Goal: Task Accomplishment & Management: Manage account settings

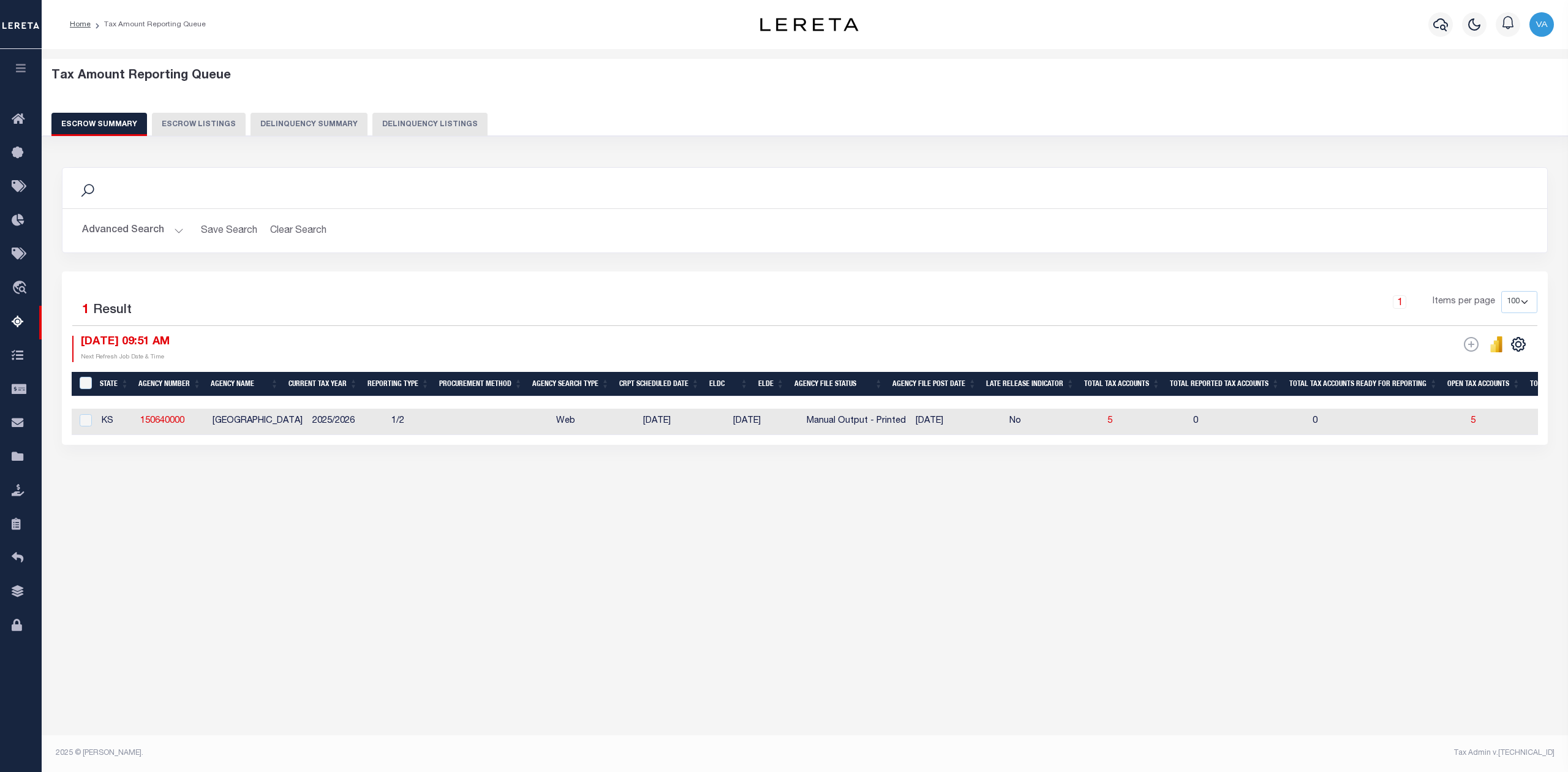
select select "100"
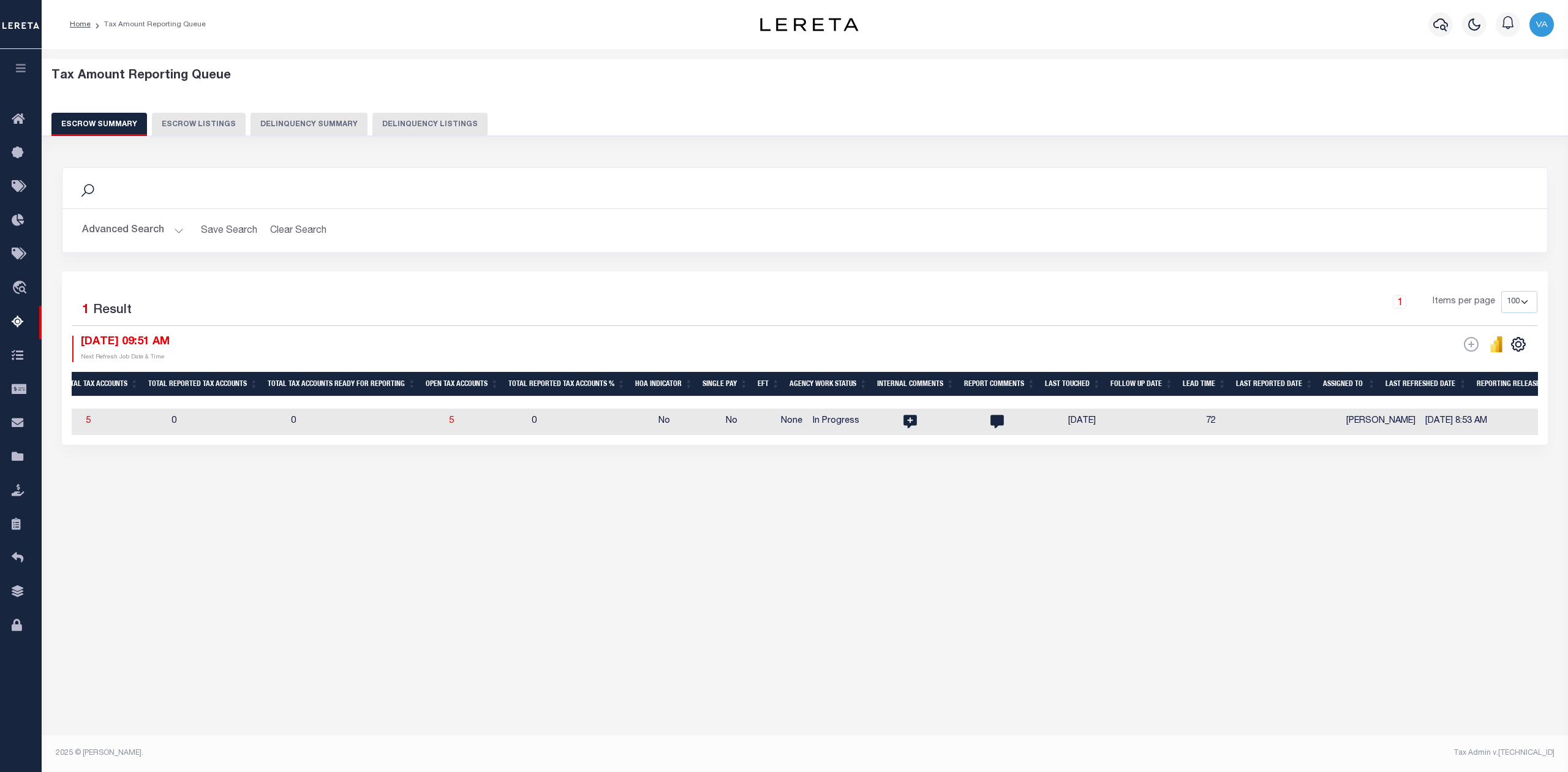
click at [135, 223] on button "Advanced Search" at bounding box center [133, 231] width 102 height 24
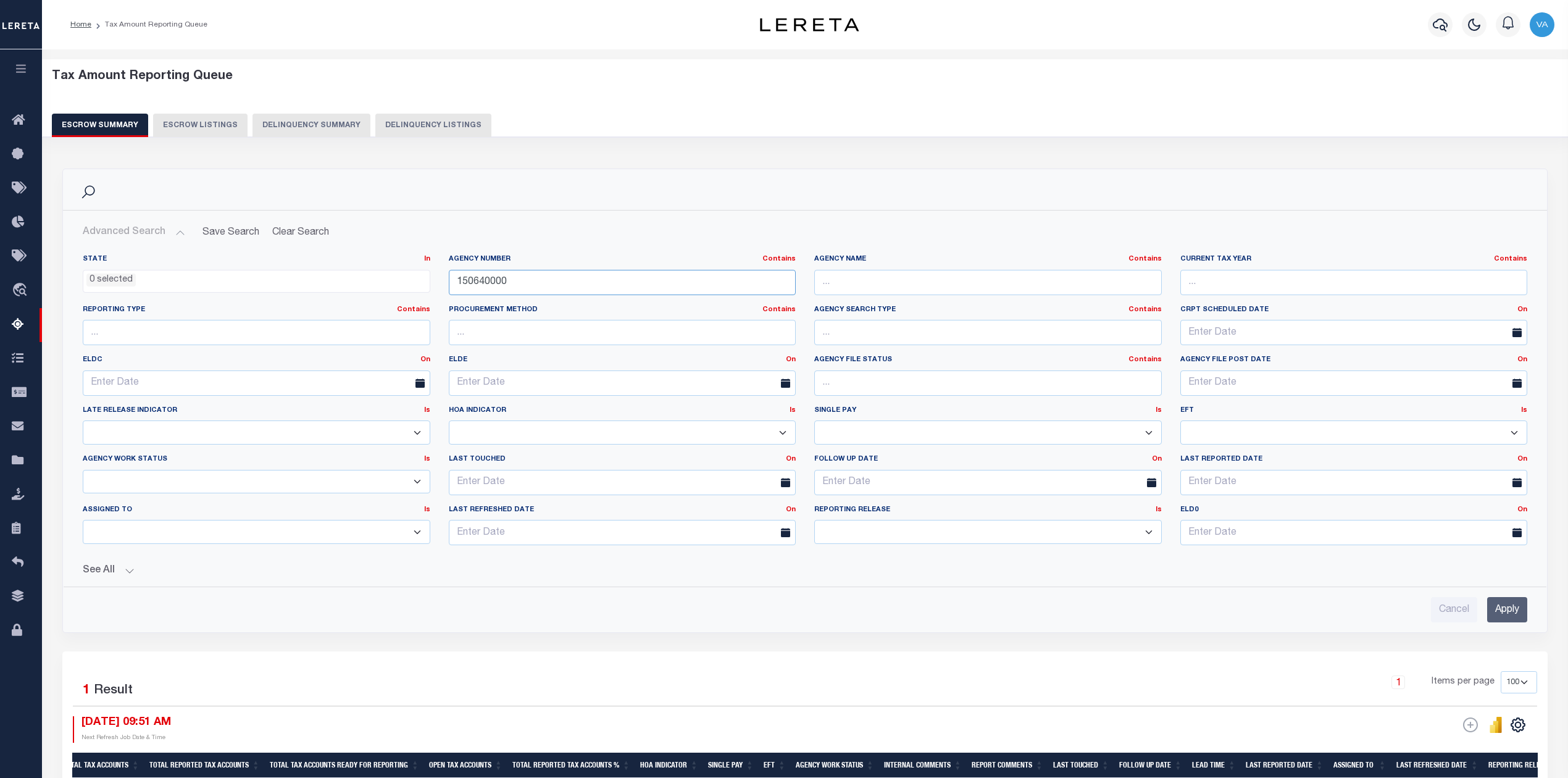
drag, startPoint x: 509, startPoint y: 285, endPoint x: 435, endPoint y: 287, distance: 74.0
click at [435, 287] on div "State In In AK AL AR AZ CA CO CT DC DE FL GA GU HI IA ID IL IN KS [GEOGRAPHIC_D…" at bounding box center [805, 405] width 1463 height 301
paste input "70010209"
type input "70010209"
click at [1515, 611] on input "Apply" at bounding box center [1507, 610] width 40 height 25
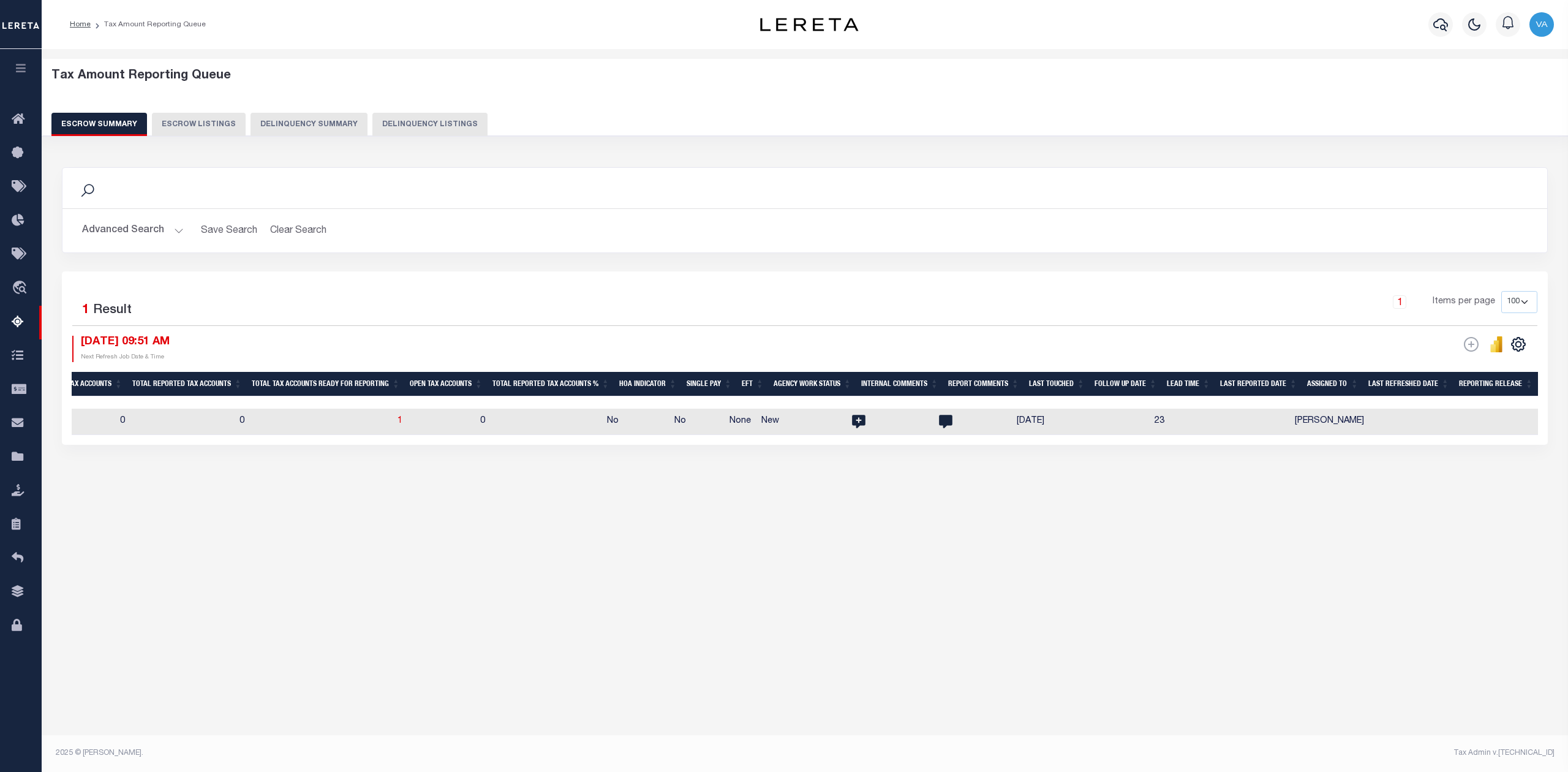
scroll to position [0, 1001]
click at [423, 422] on span "1" at bounding box center [421, 421] width 5 height 9
select select "100"
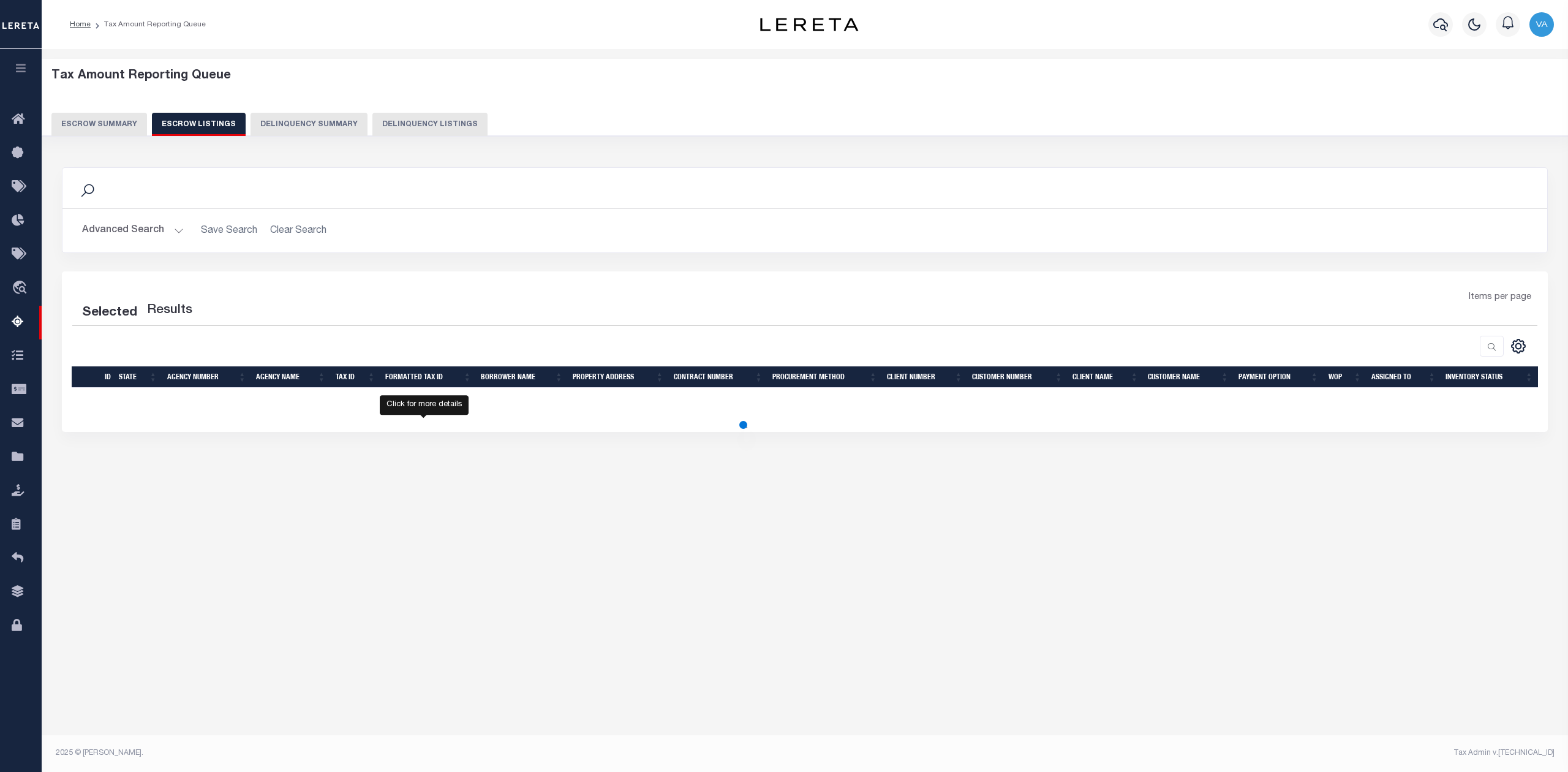
select select "100"
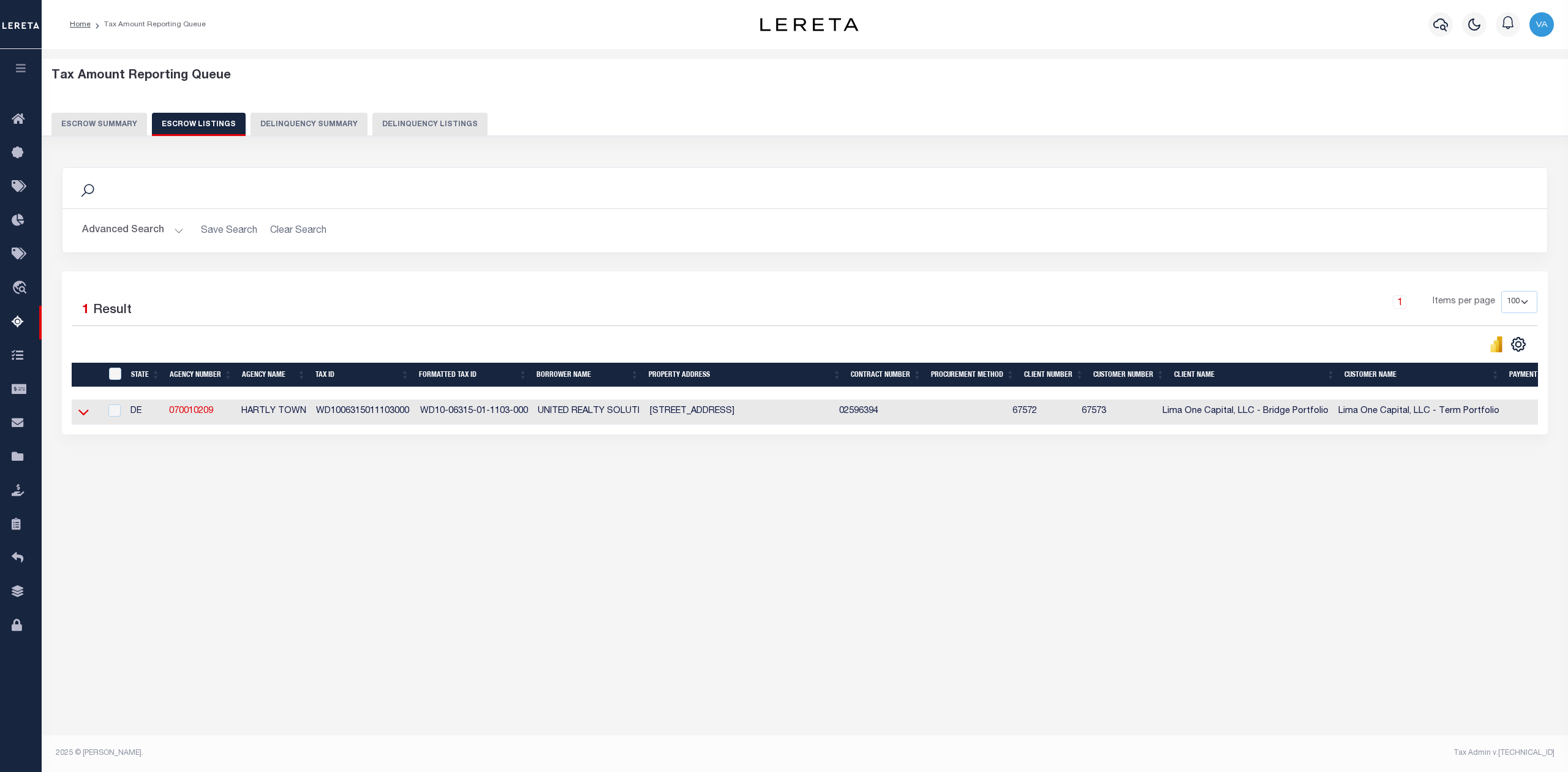
click at [79, 414] on icon at bounding box center [84, 413] width 11 height 6
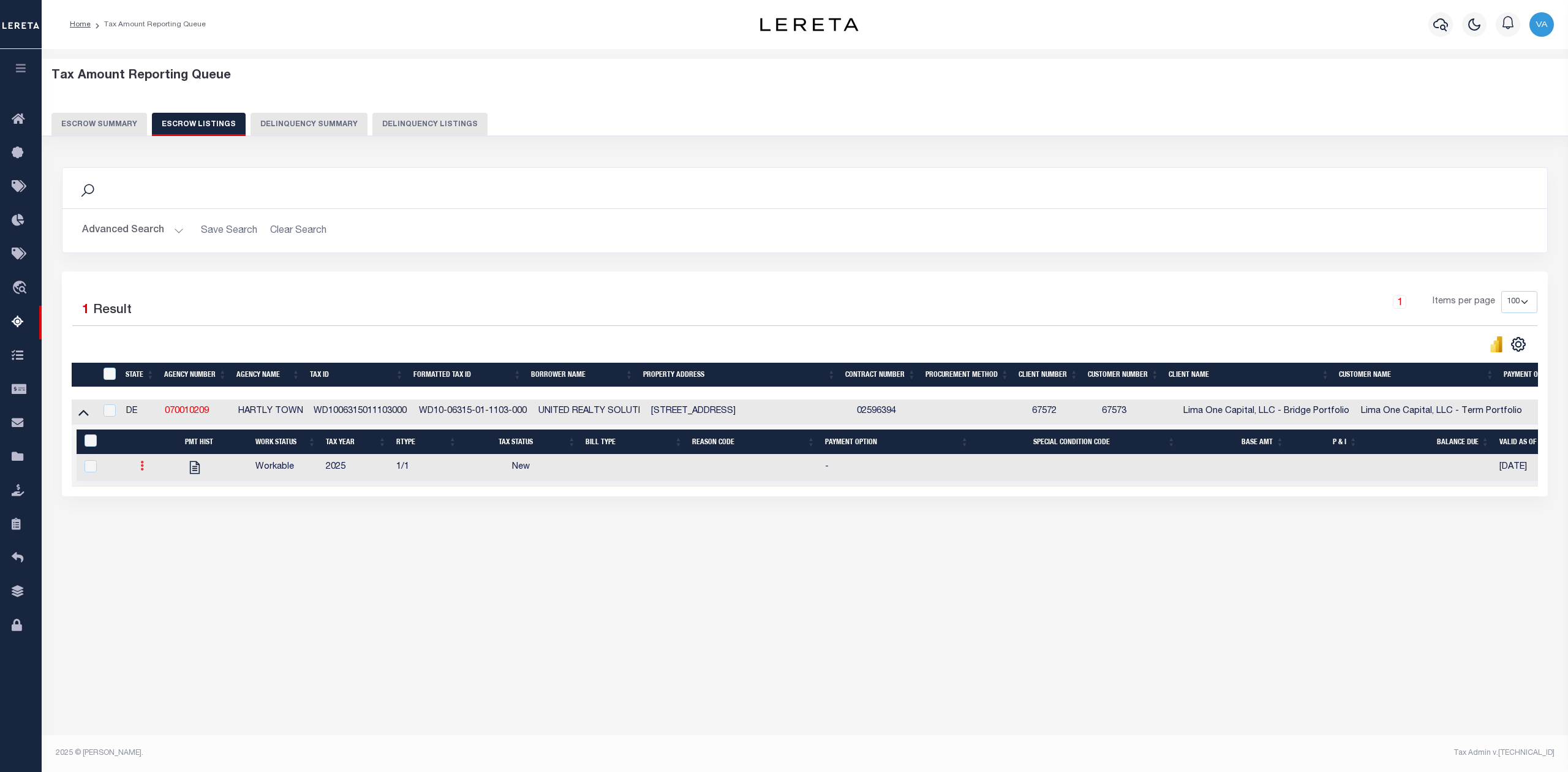
click at [145, 469] on link at bounding box center [142, 467] width 13 height 10
click at [152, 510] on img "" at bounding box center [157, 506] width 12 height 13
checkbox input "true"
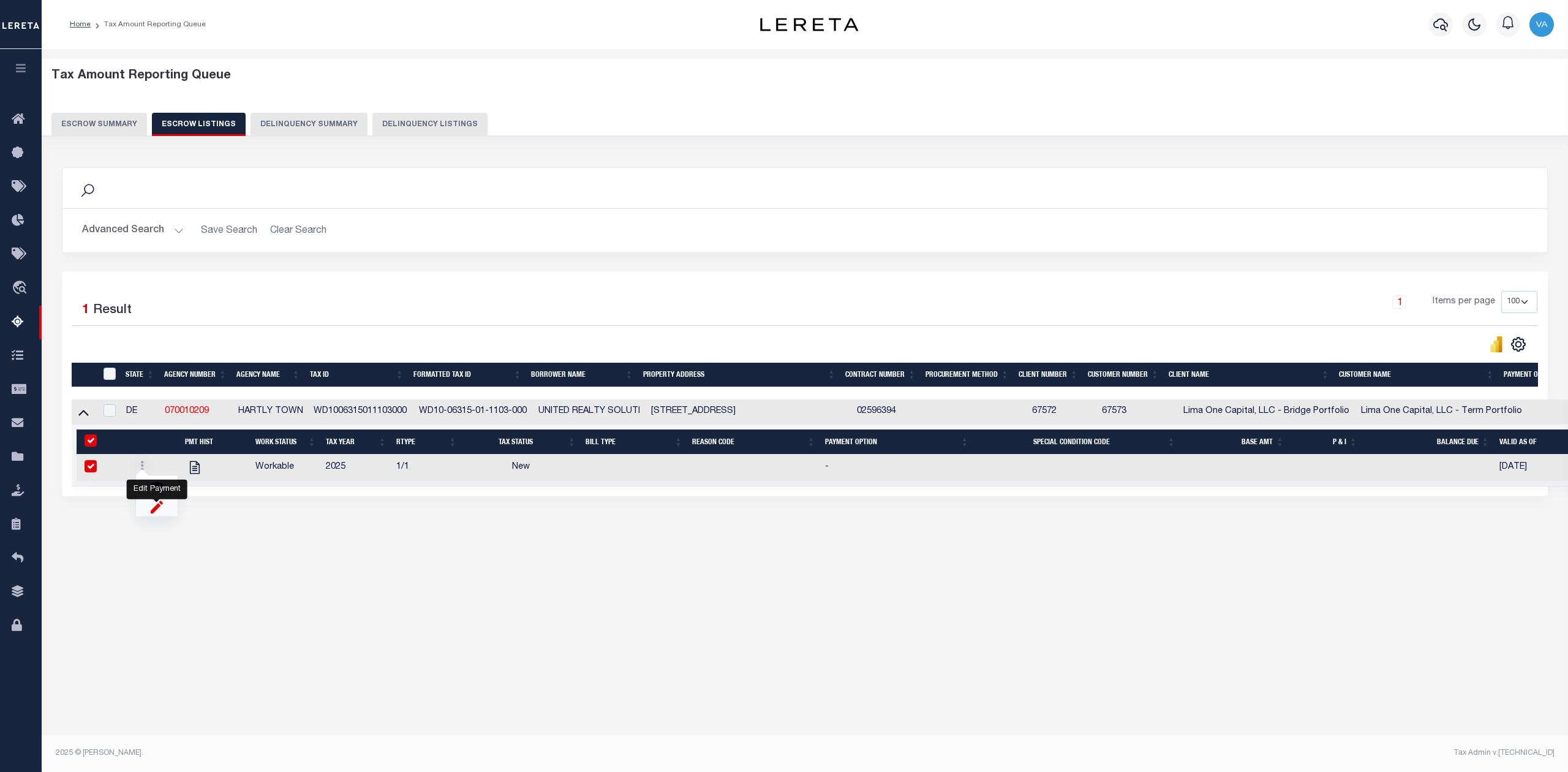
select select "NW2"
select select
type input "[DATE]"
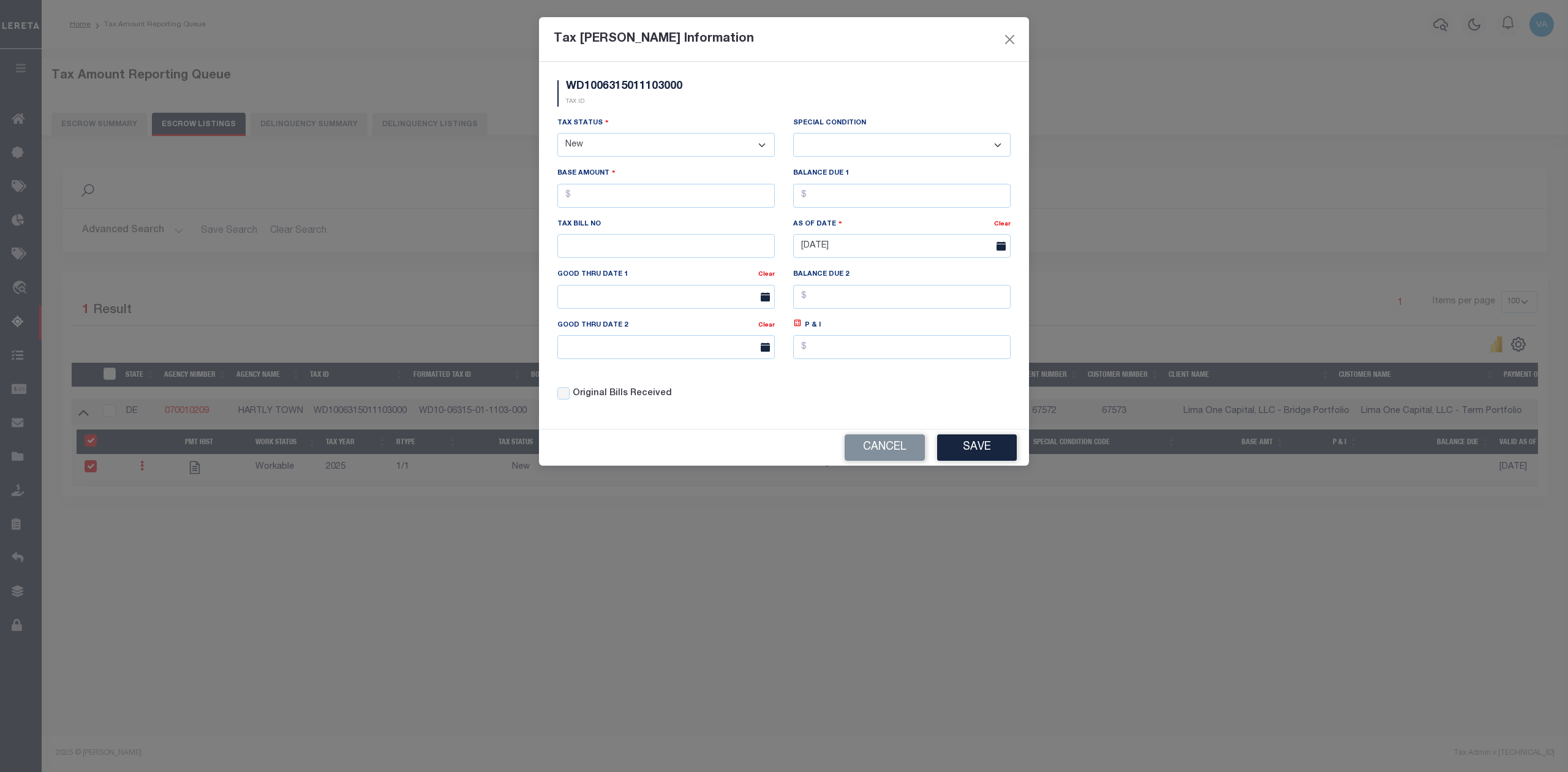
click at [645, 143] on select "- Select Status - Open Due/Unpaid Paid Incomplete No Tax Due Internal Refund Pr…" at bounding box center [666, 145] width 218 height 24
select select "DUE"
click at [557, 135] on select "- Select Status - Open Due/Unpaid Paid Incomplete No Tax Due Internal Refund Pr…" at bounding box center [666, 145] width 218 height 24
select select "0"
click at [613, 196] on input "text" at bounding box center [666, 196] width 218 height 24
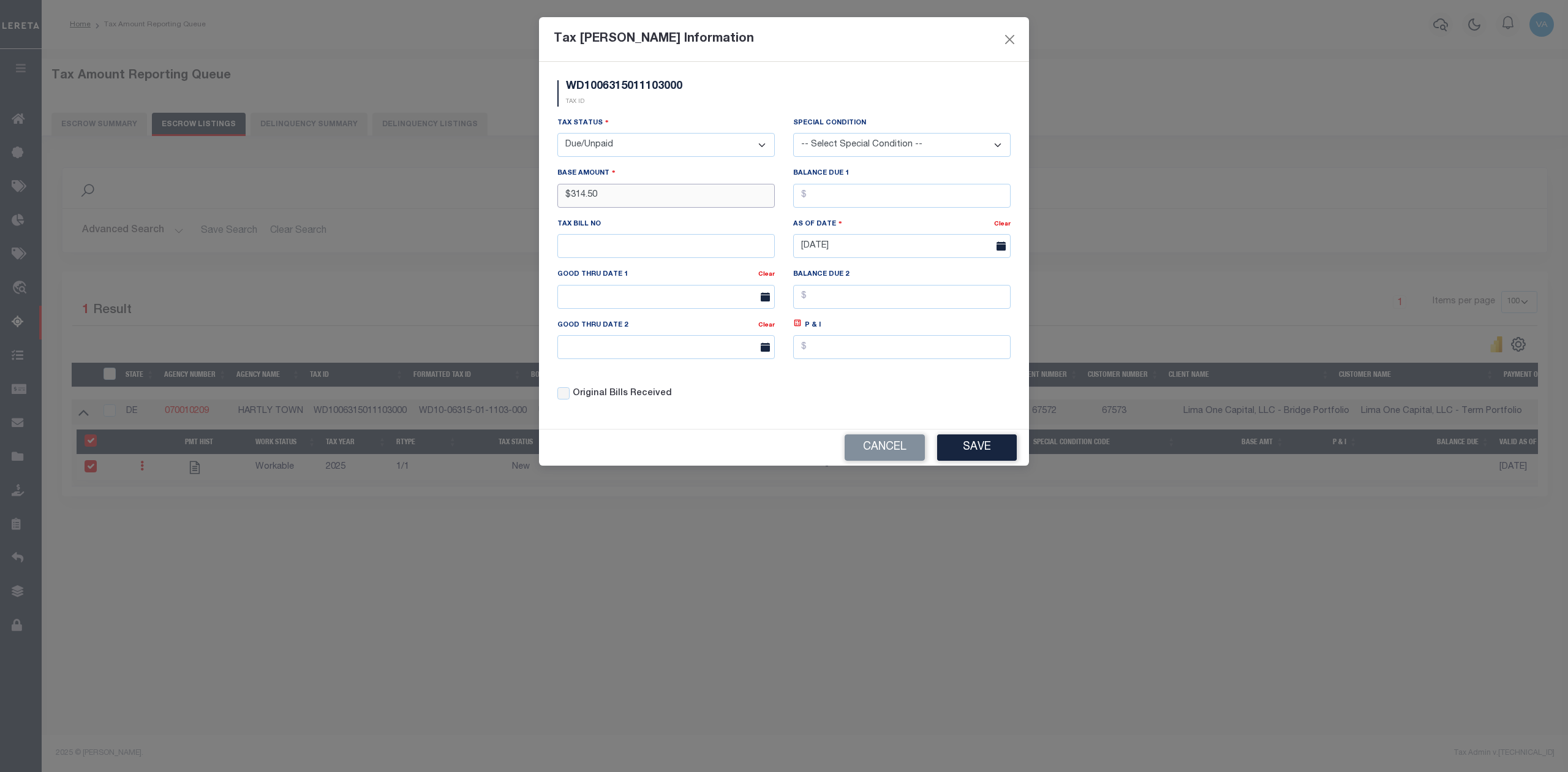
type input "$314.50"
click at [984, 457] on button "Save" at bounding box center [977, 447] width 80 height 26
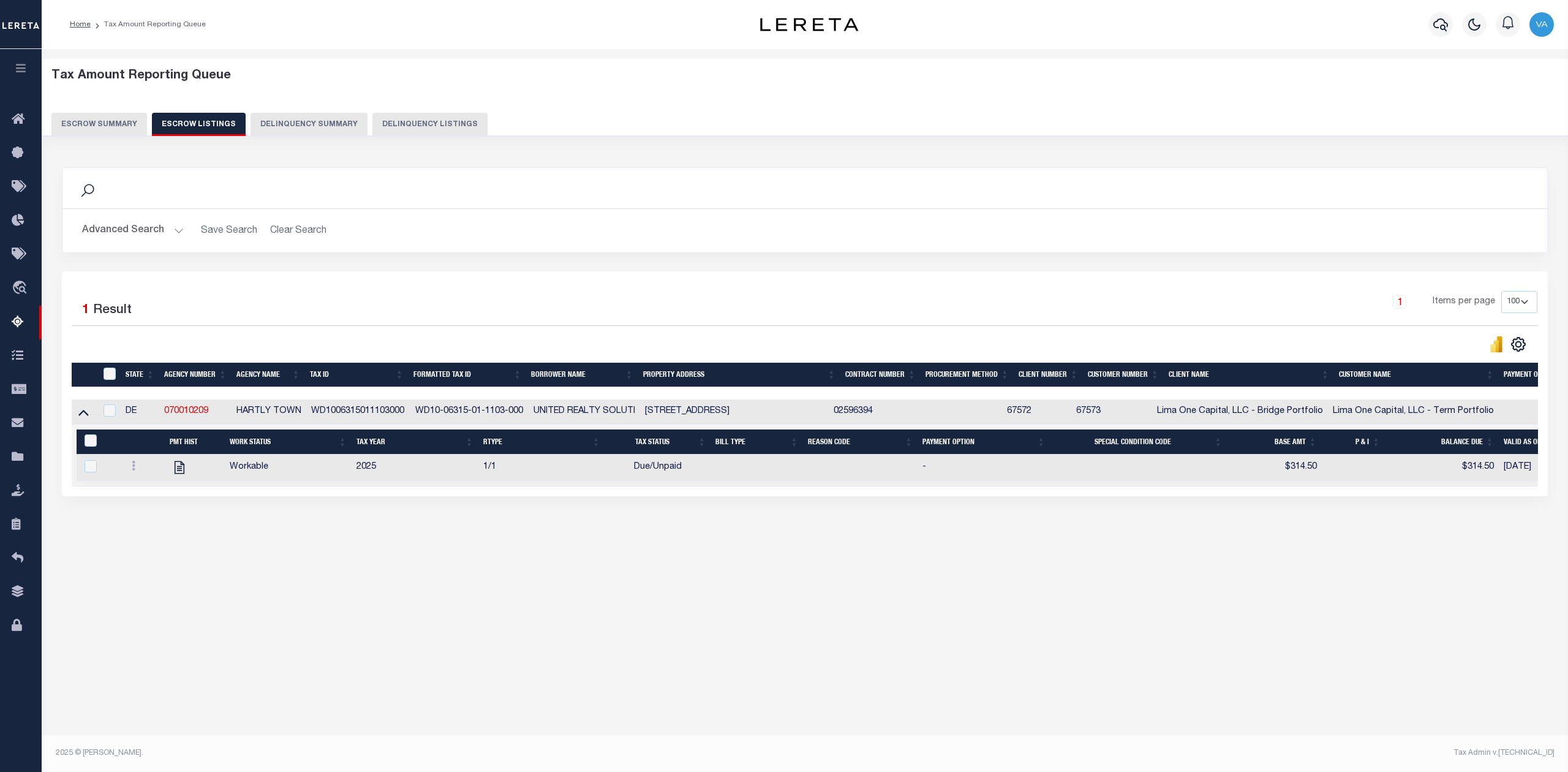
click at [99, 370] on th "ID" at bounding box center [108, 375] width 25 height 25
click at [111, 375] on input "ID" at bounding box center [109, 373] width 12 height 12
checkbox input "true"
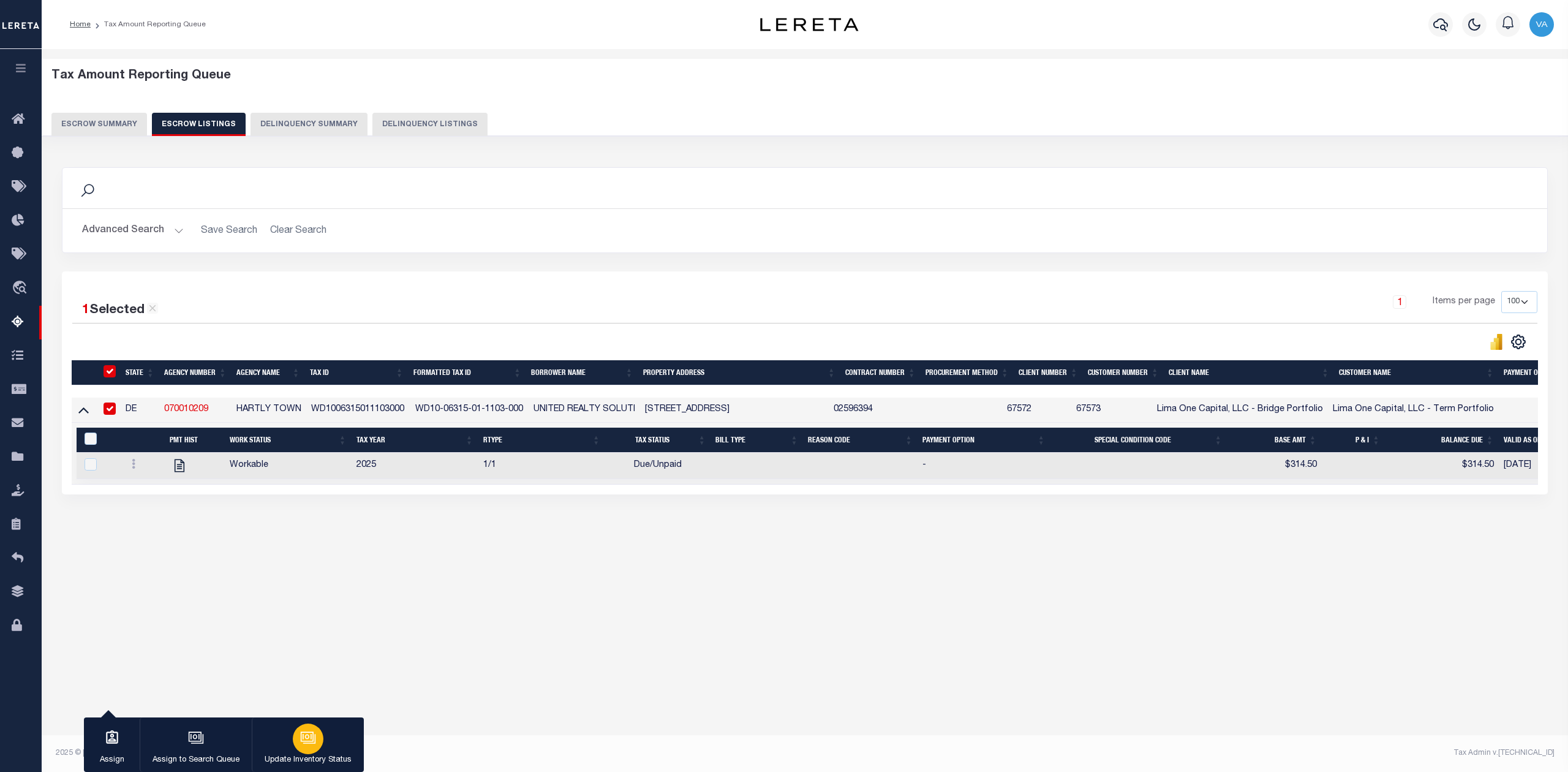
click at [297, 740] on div "button" at bounding box center [308, 739] width 31 height 31
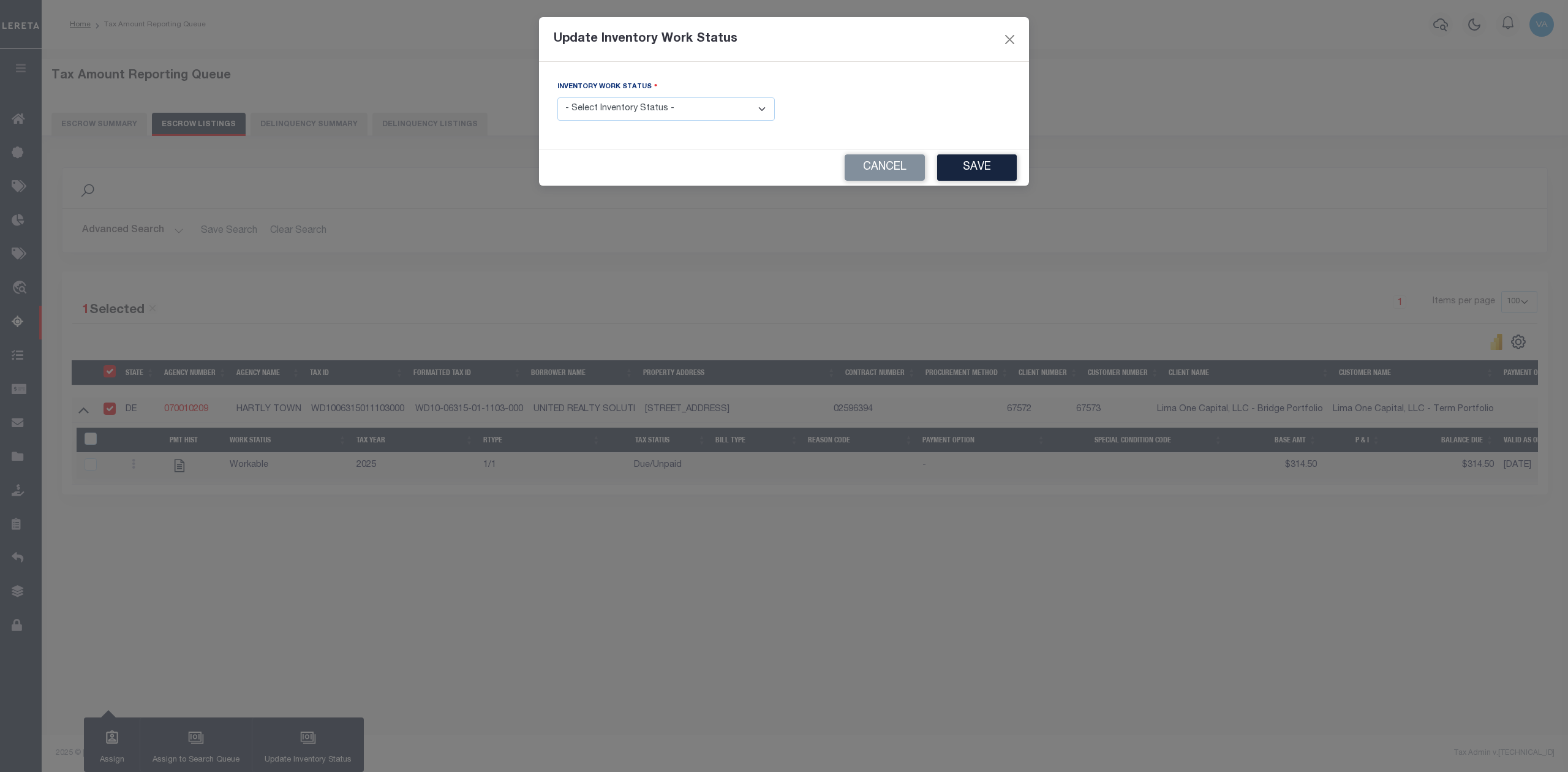
click at [613, 111] on select "- Select Inventory Status - Manual - Exception Pended - Awaiting Search Late Ad…" at bounding box center [666, 109] width 218 height 24
select select "4"
click at [557, 99] on select "- Select Inventory Status - Manual - Exception Pended - Awaiting Search Late Ad…" at bounding box center [666, 109] width 218 height 24
click at [978, 164] on button "Save" at bounding box center [977, 167] width 80 height 26
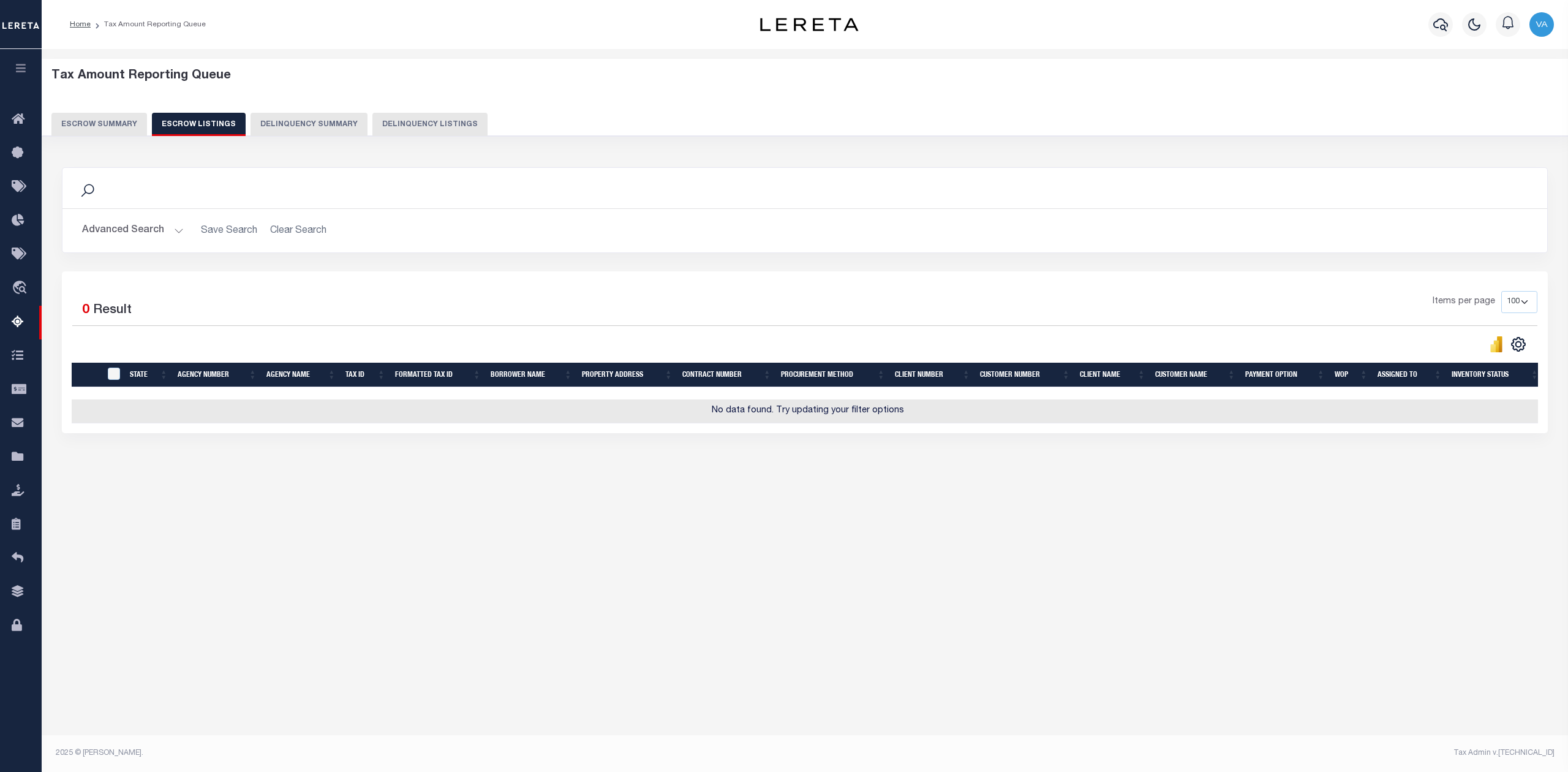
click at [1120, 506] on div "Tax Amount Reporting Queue Escrow Summary Escrow Listings In" at bounding box center [804, 284] width 1519 height 445
click at [119, 120] on button "Escrow Summary" at bounding box center [99, 124] width 96 height 23
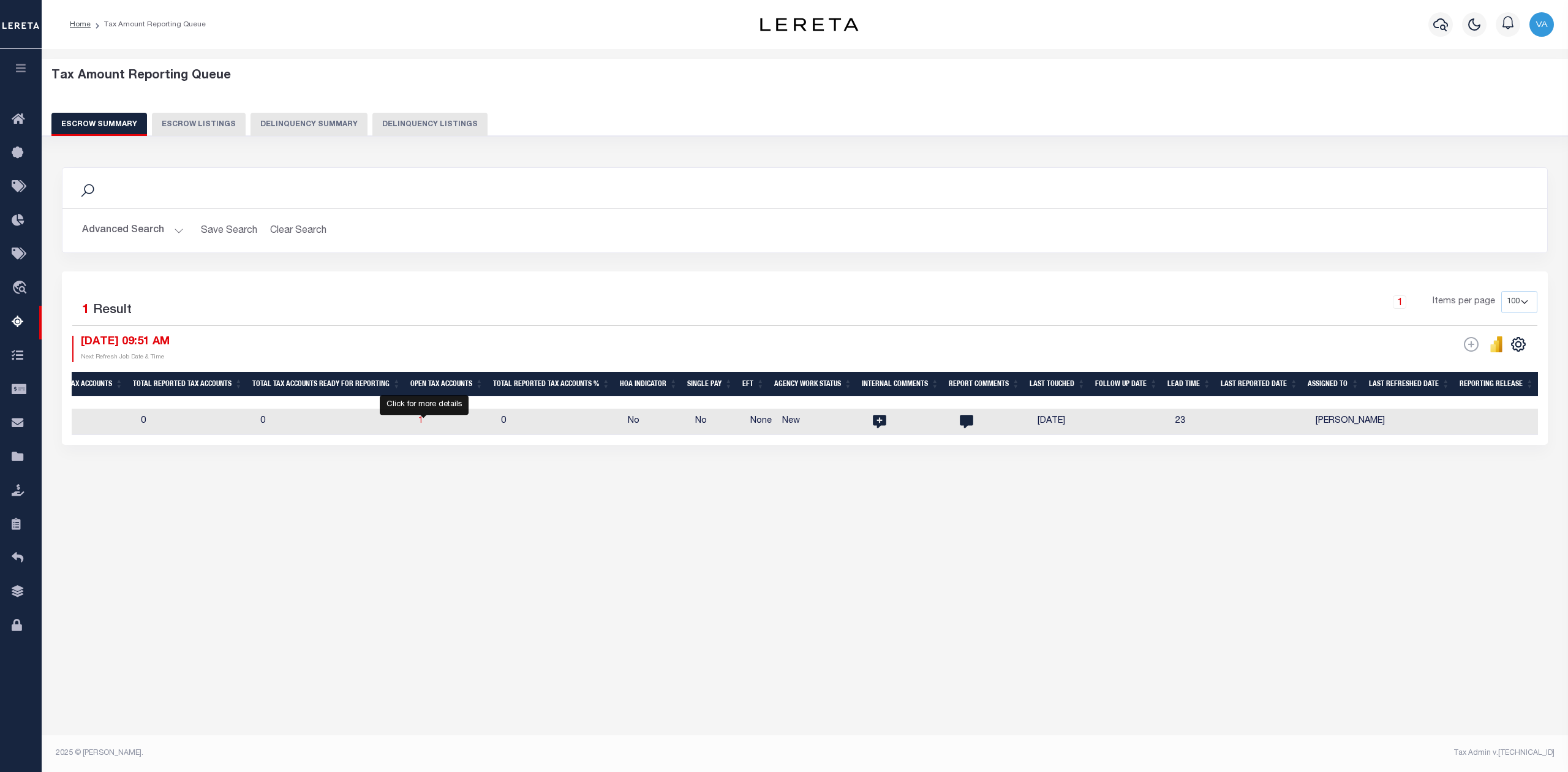
click at [423, 423] on span "1" at bounding box center [421, 421] width 5 height 9
select select "100"
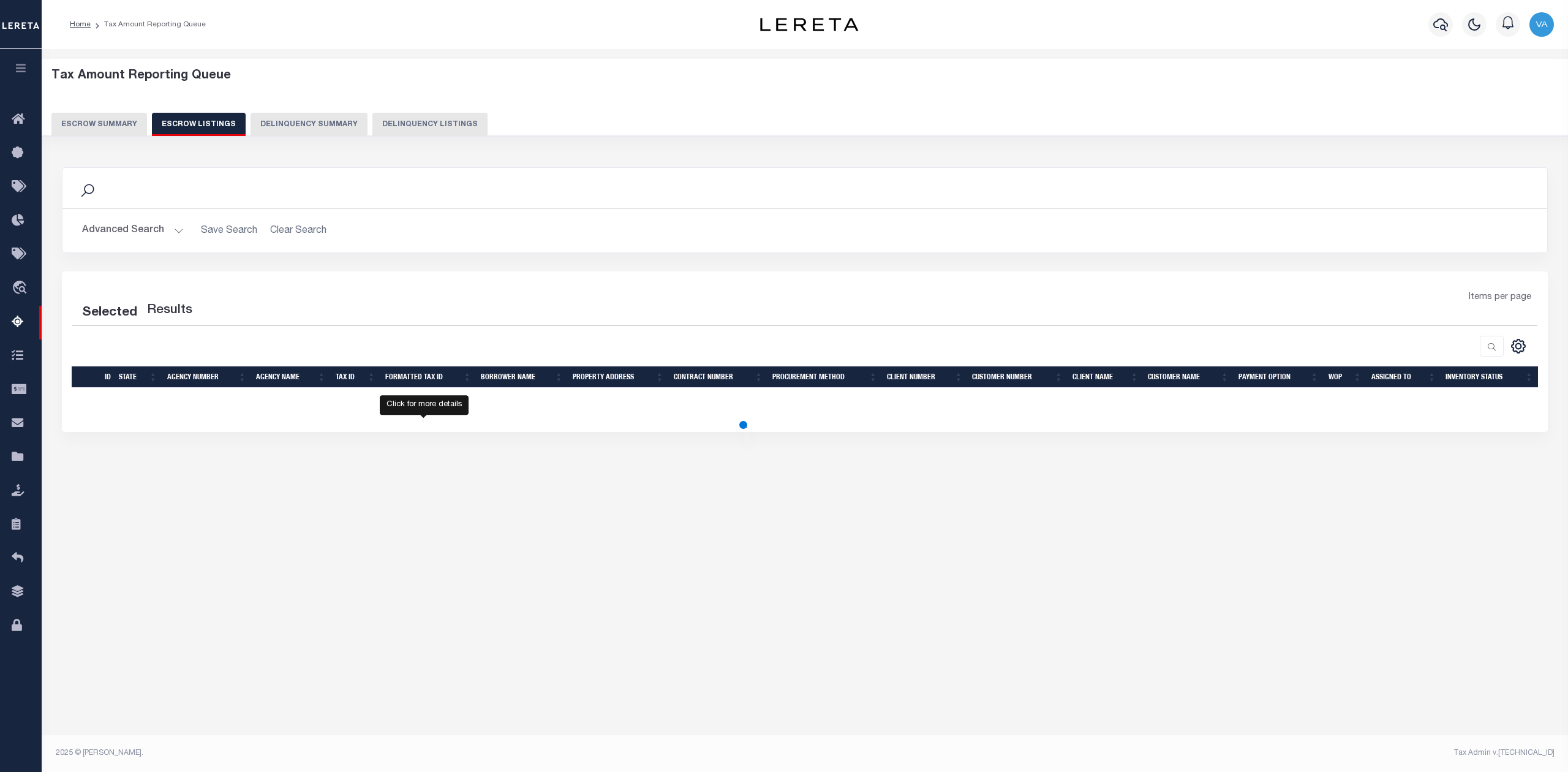
select select "100"
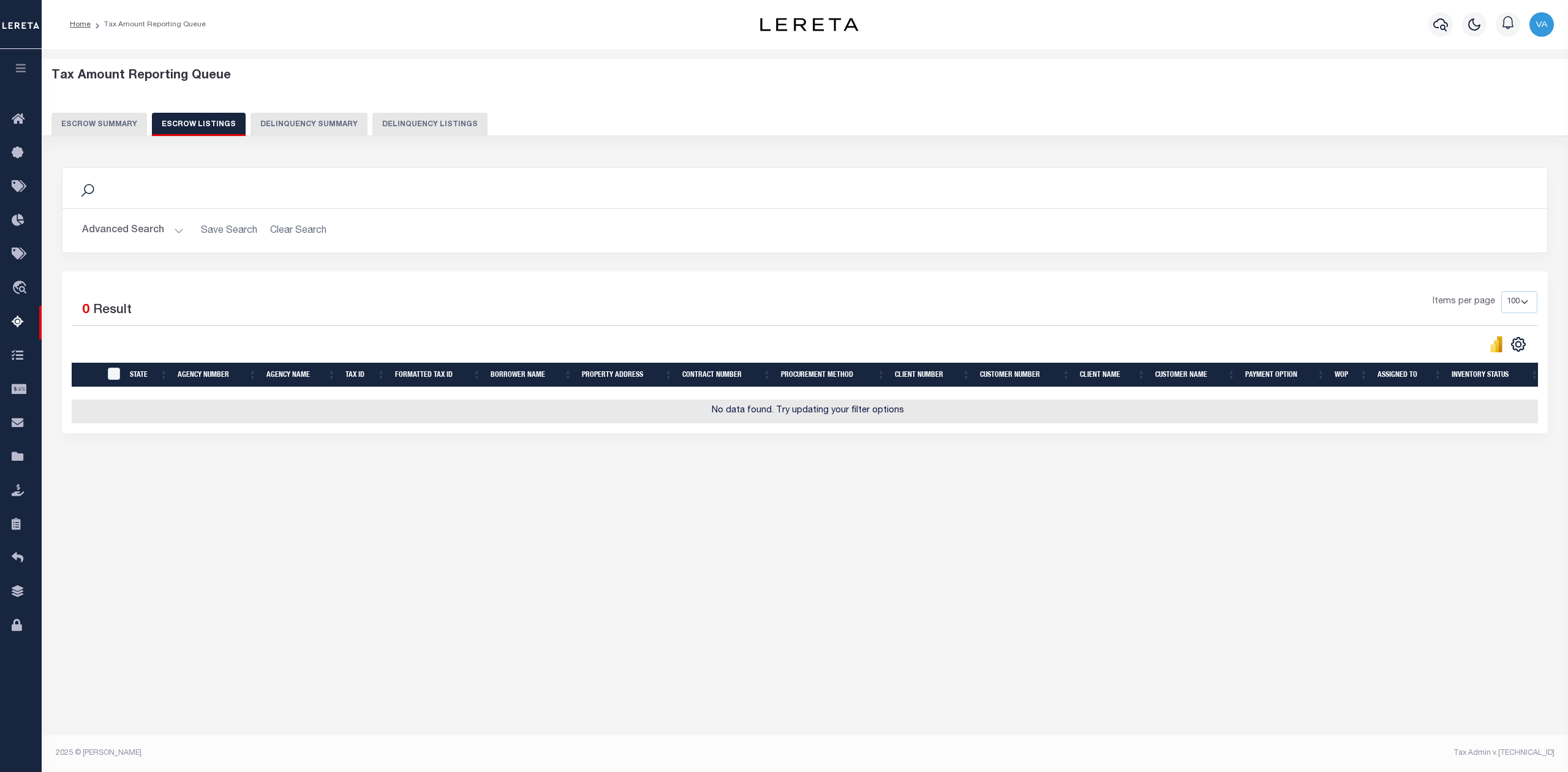
click at [121, 121] on button "Escrow Summary" at bounding box center [99, 124] width 96 height 23
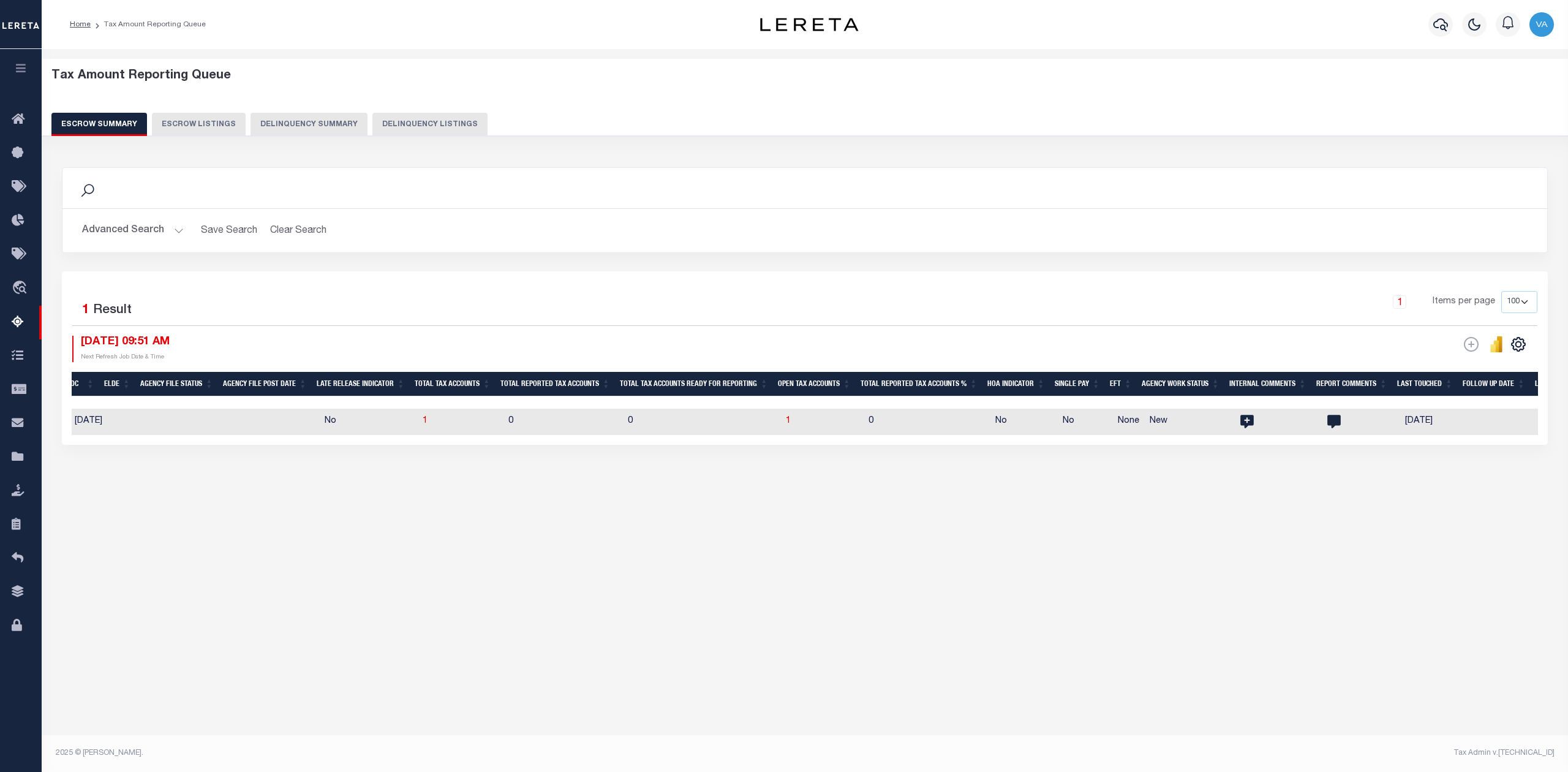
scroll to position [0, 0]
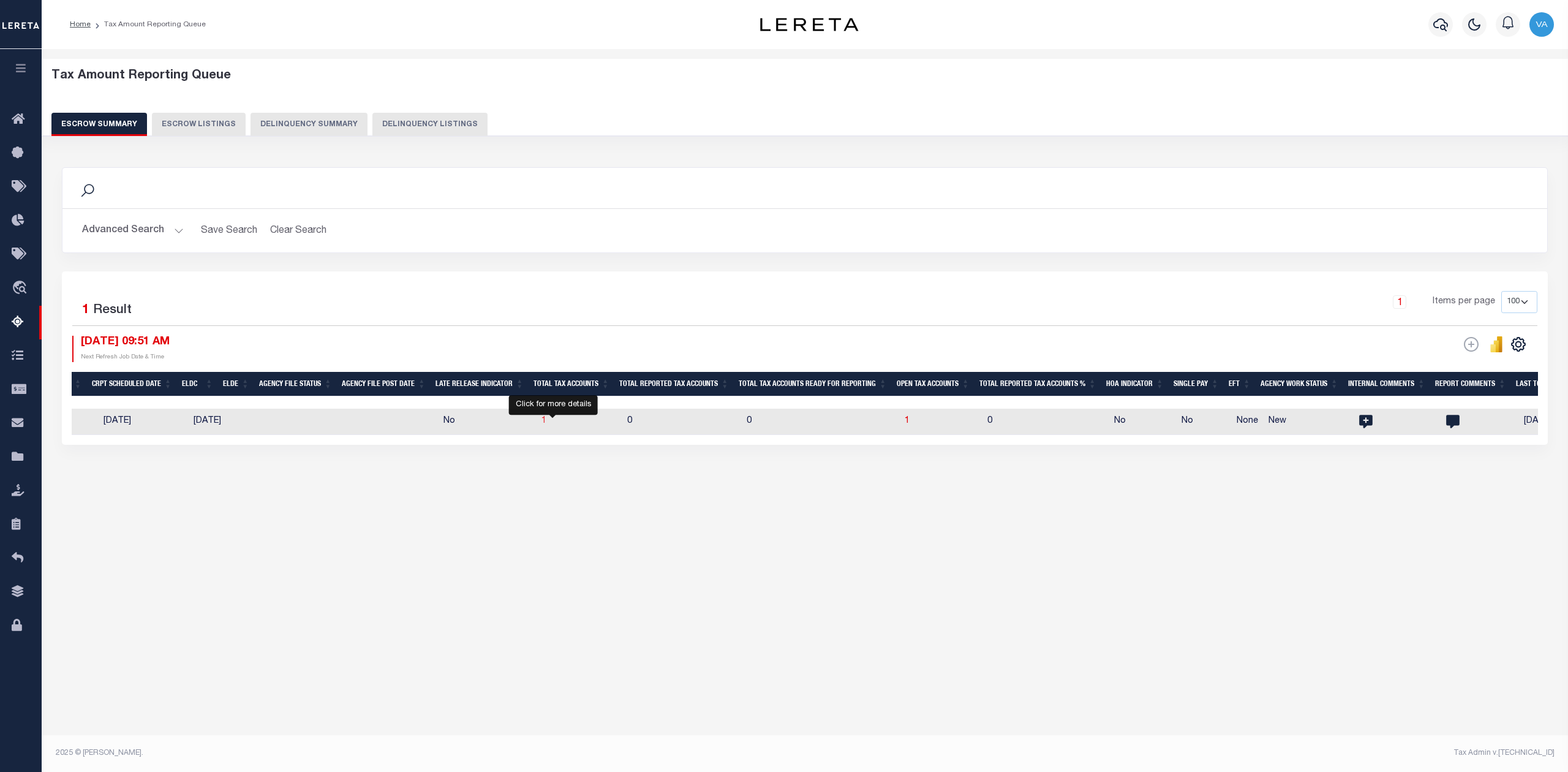
click at [547, 422] on span "1" at bounding box center [544, 421] width 5 height 9
select select "100"
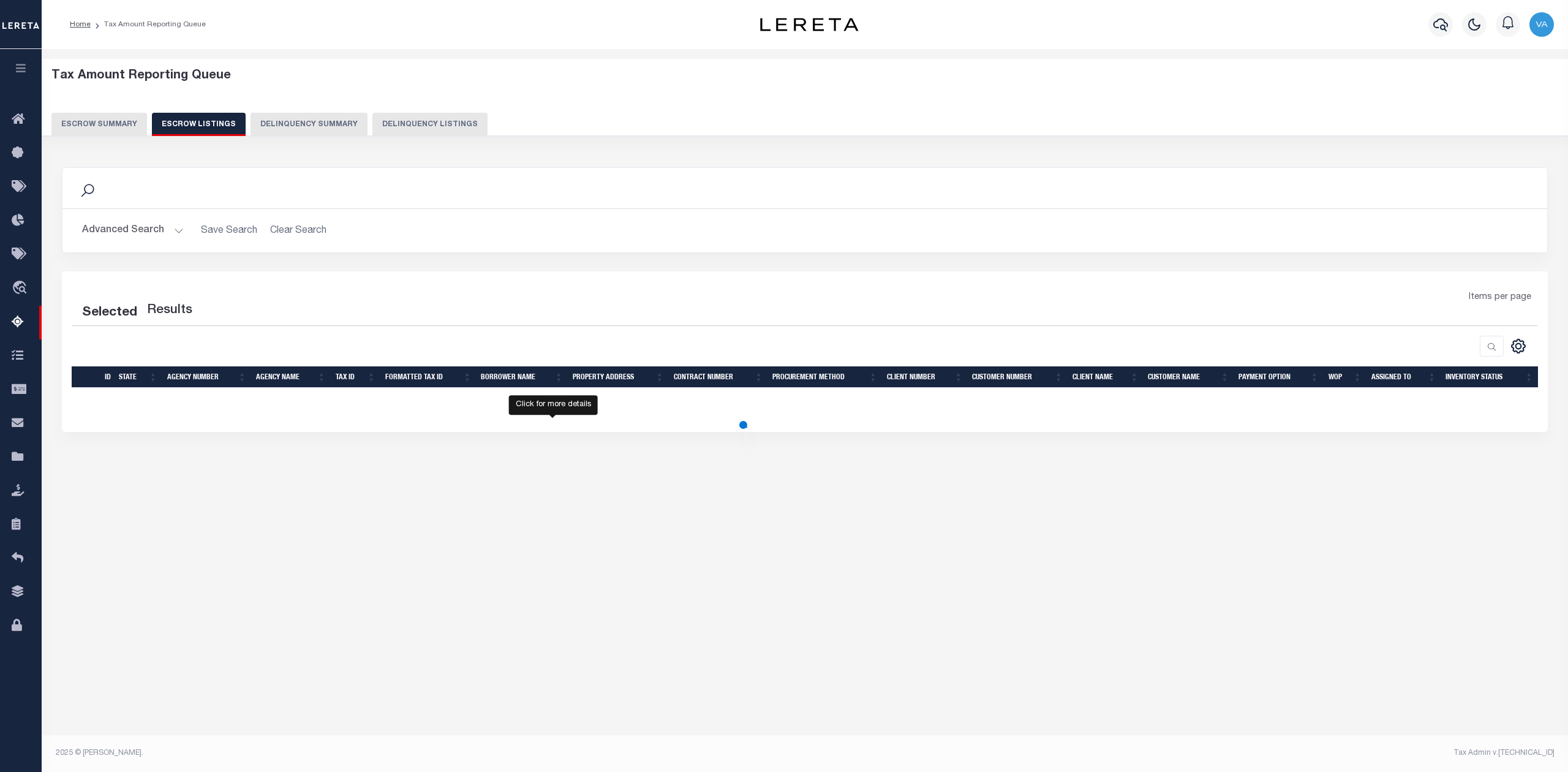
select select "100"
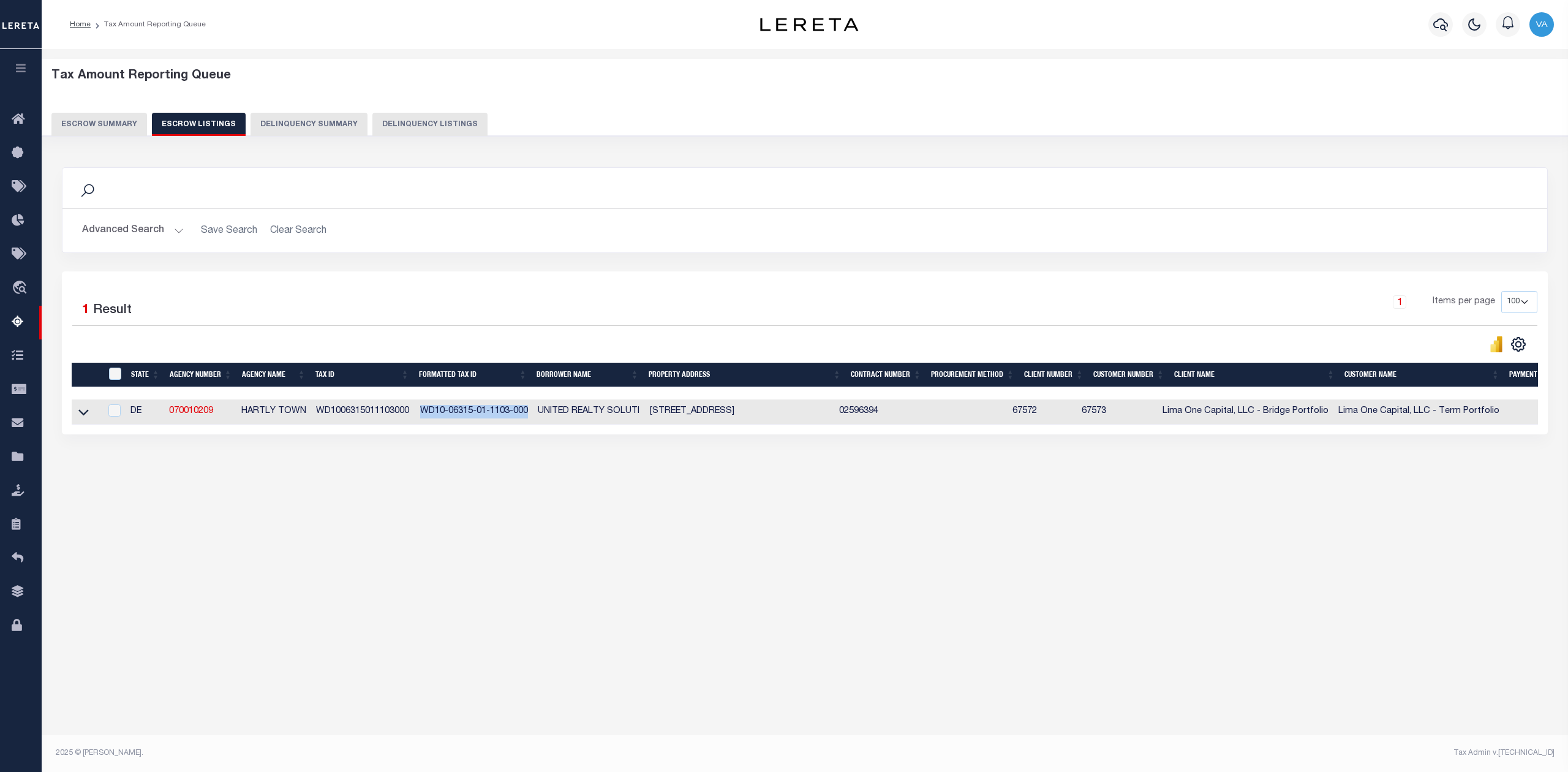
drag, startPoint x: 528, startPoint y: 415, endPoint x: 420, endPoint y: 415, distance: 108.0
click at [420, 415] on td "WD10-06315-01-1103-000" at bounding box center [474, 412] width 118 height 25
checkbox input "true"
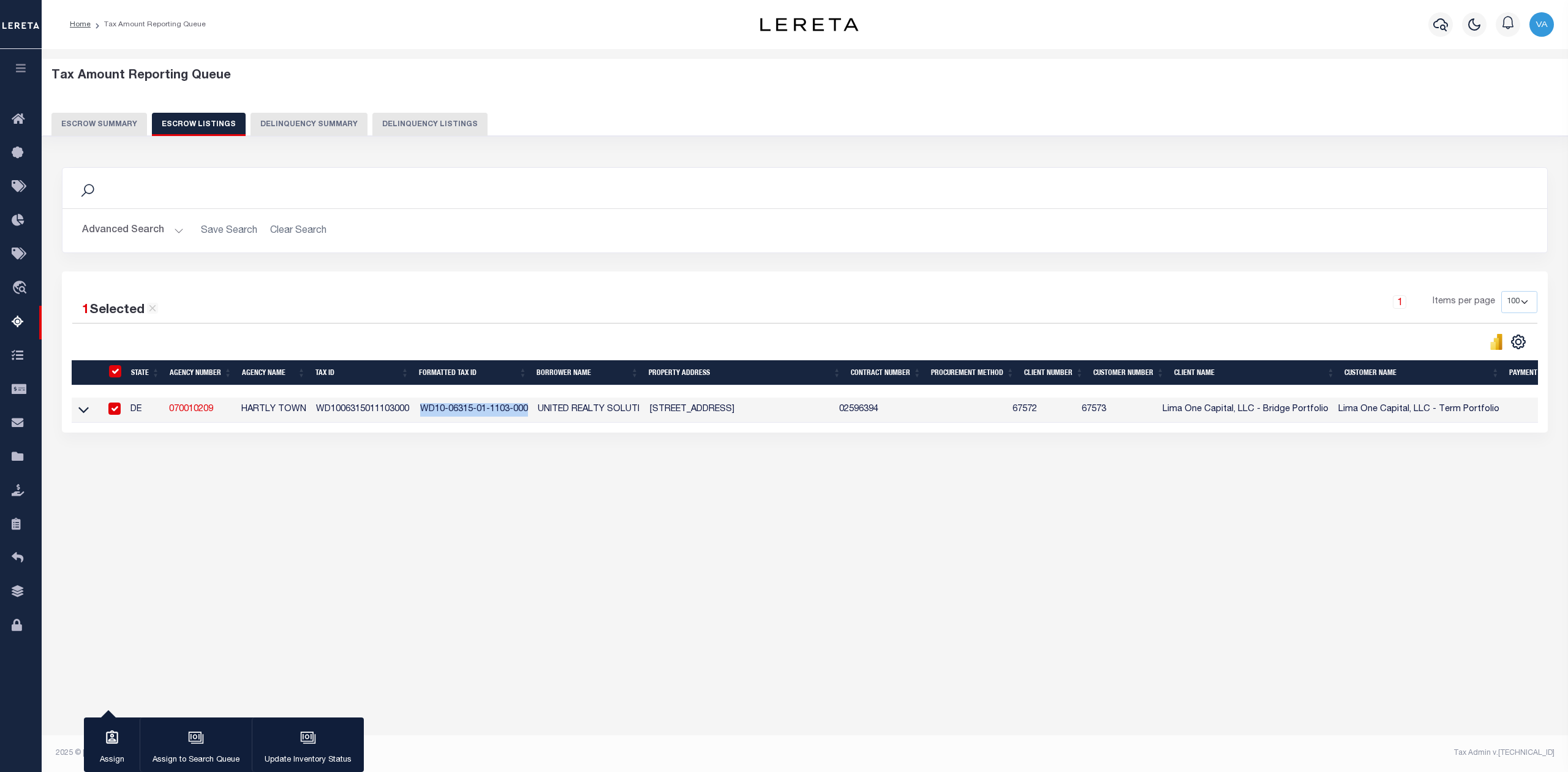
copy td "WD10-06315-01-1103-000"
drag, startPoint x: 221, startPoint y: 410, endPoint x: 169, endPoint y: 410, distance: 52.0
click at [169, 410] on td "070010209" at bounding box center [200, 410] width 72 height 25
checkbox input "false"
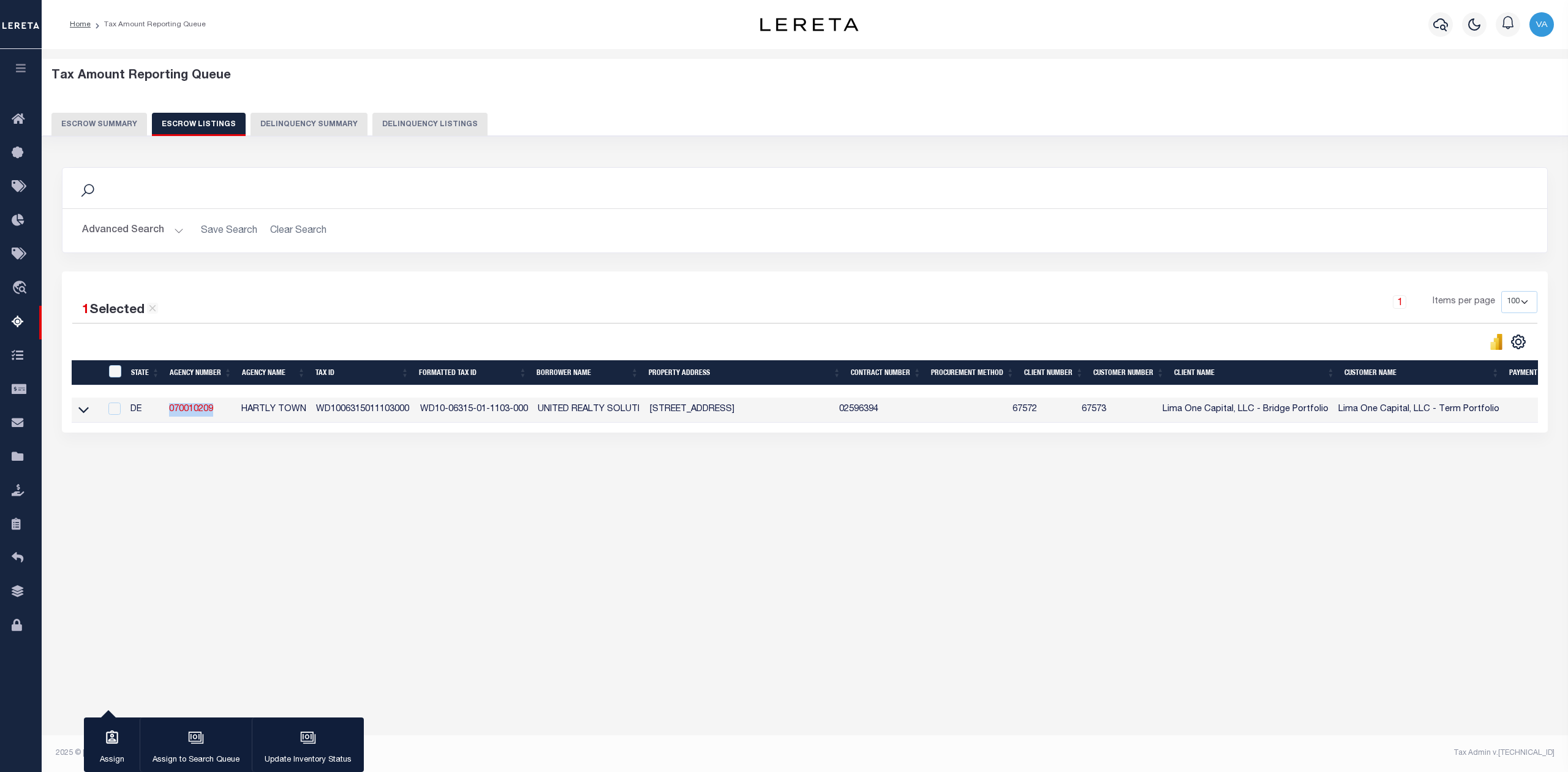
checkbox input "false"
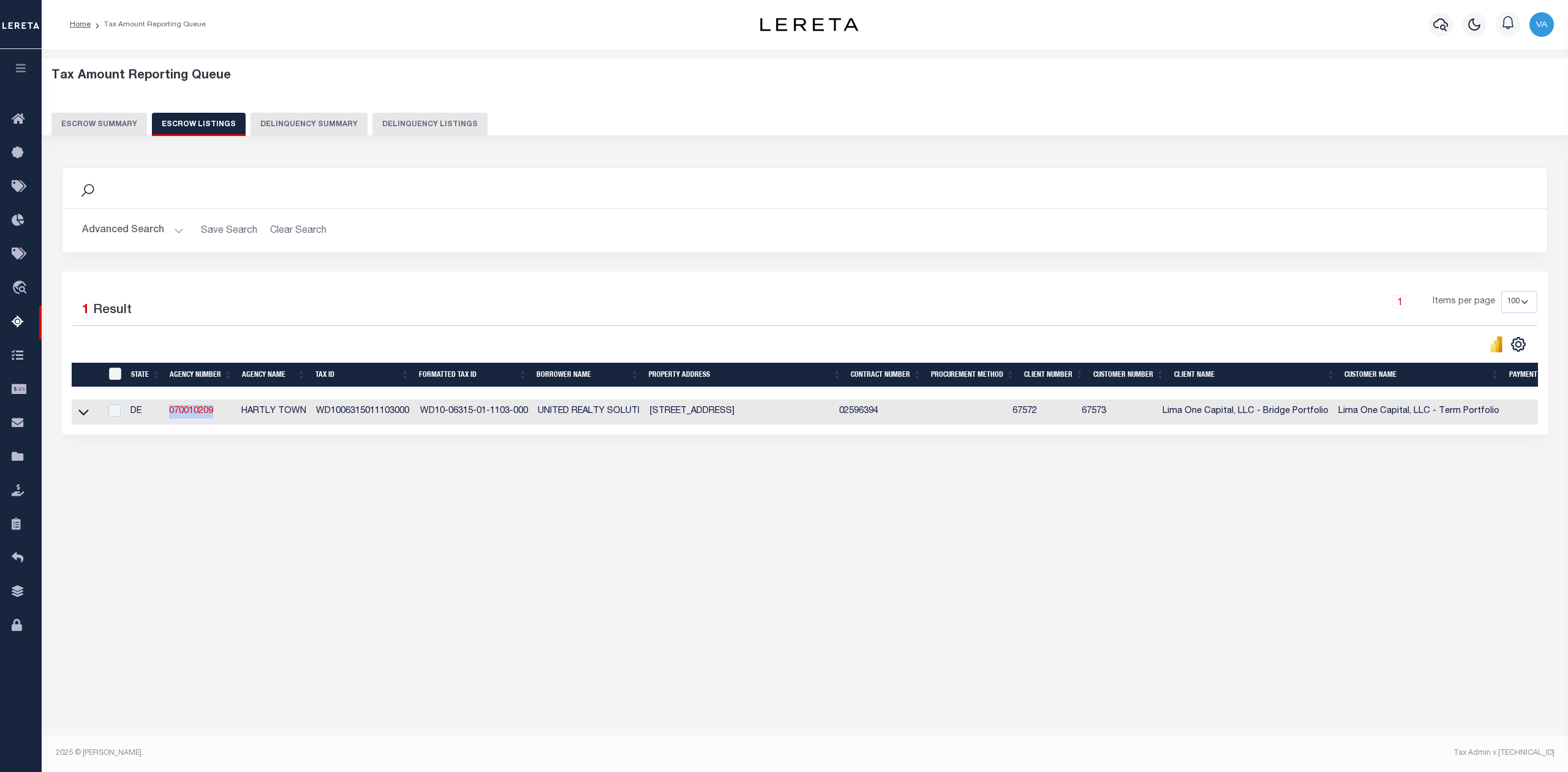
copy link "070010209"
click at [118, 120] on button "Escrow Summary" at bounding box center [99, 124] width 96 height 23
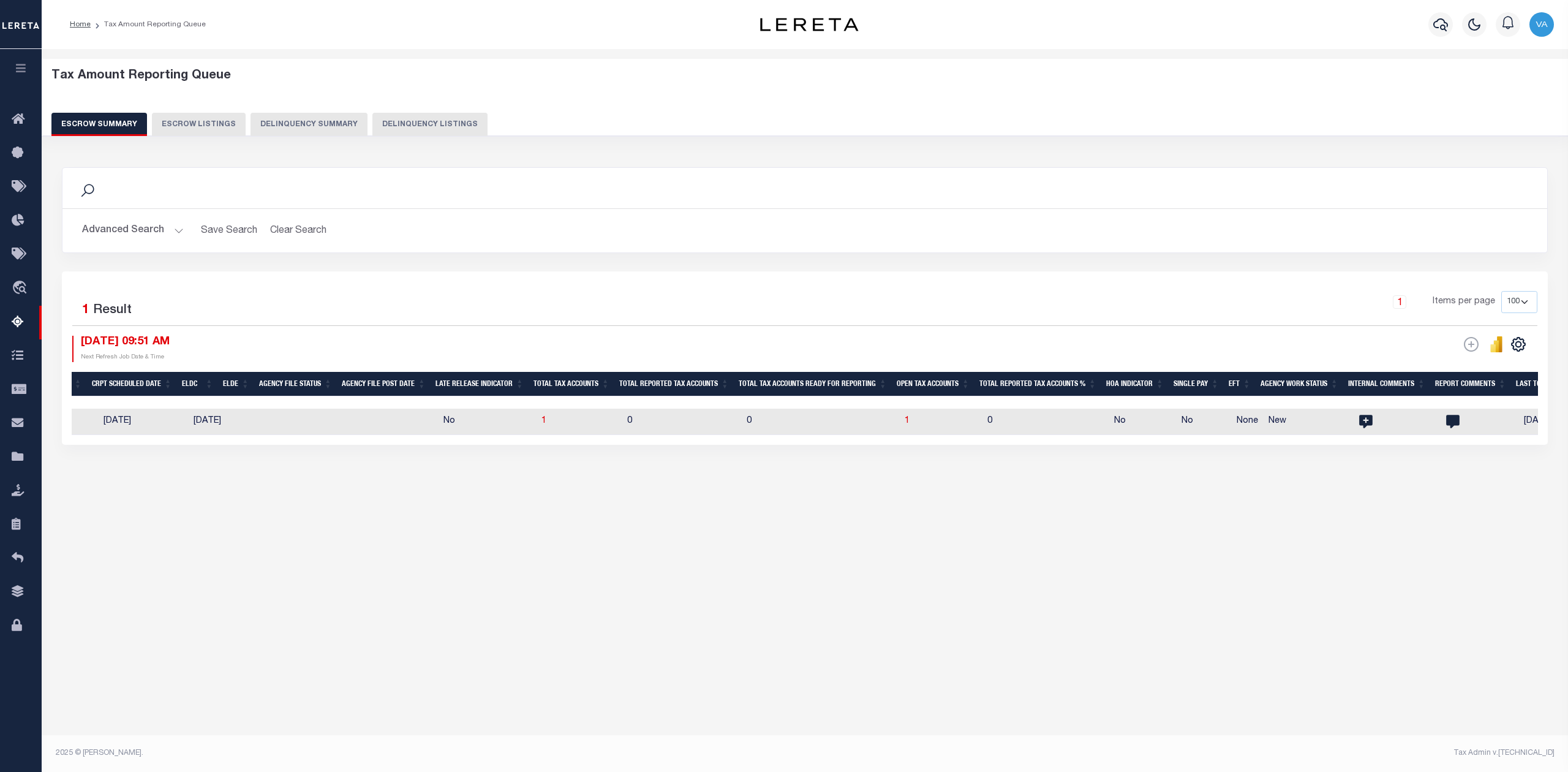
click at [704, 420] on td "0" at bounding box center [682, 422] width 120 height 26
checkbox input "true"
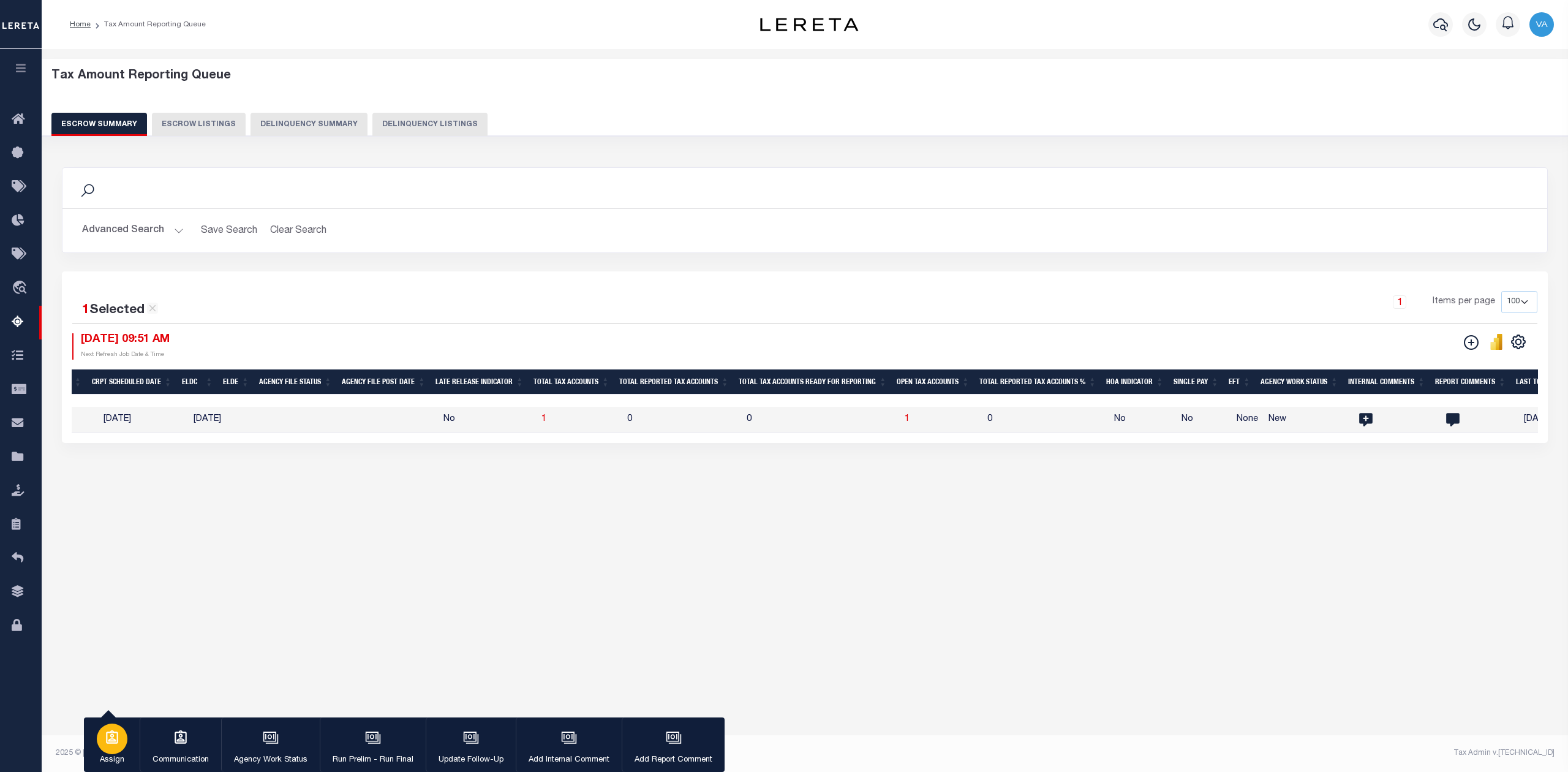
click at [121, 747] on div "button" at bounding box center [112, 739] width 31 height 31
select select "[PERSON_NAME]"
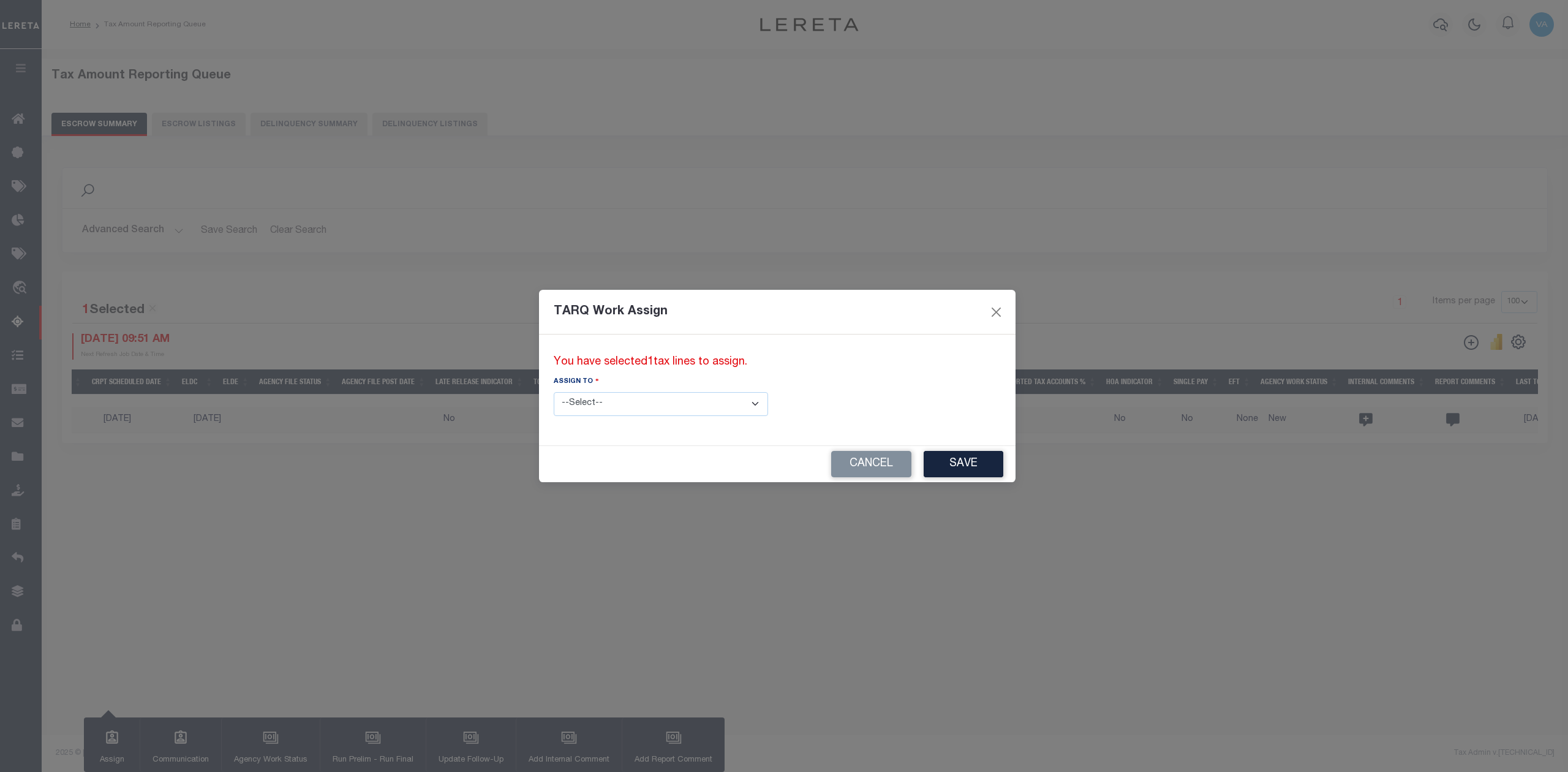
click at [662, 398] on select "--Select-- --Unassigned-- --Unassigned-- [PERSON_NAME] [PERSON_NAME] [PERSON_NA…" at bounding box center [660, 404] width 214 height 24
click at [923, 459] on button "Save" at bounding box center [963, 464] width 80 height 26
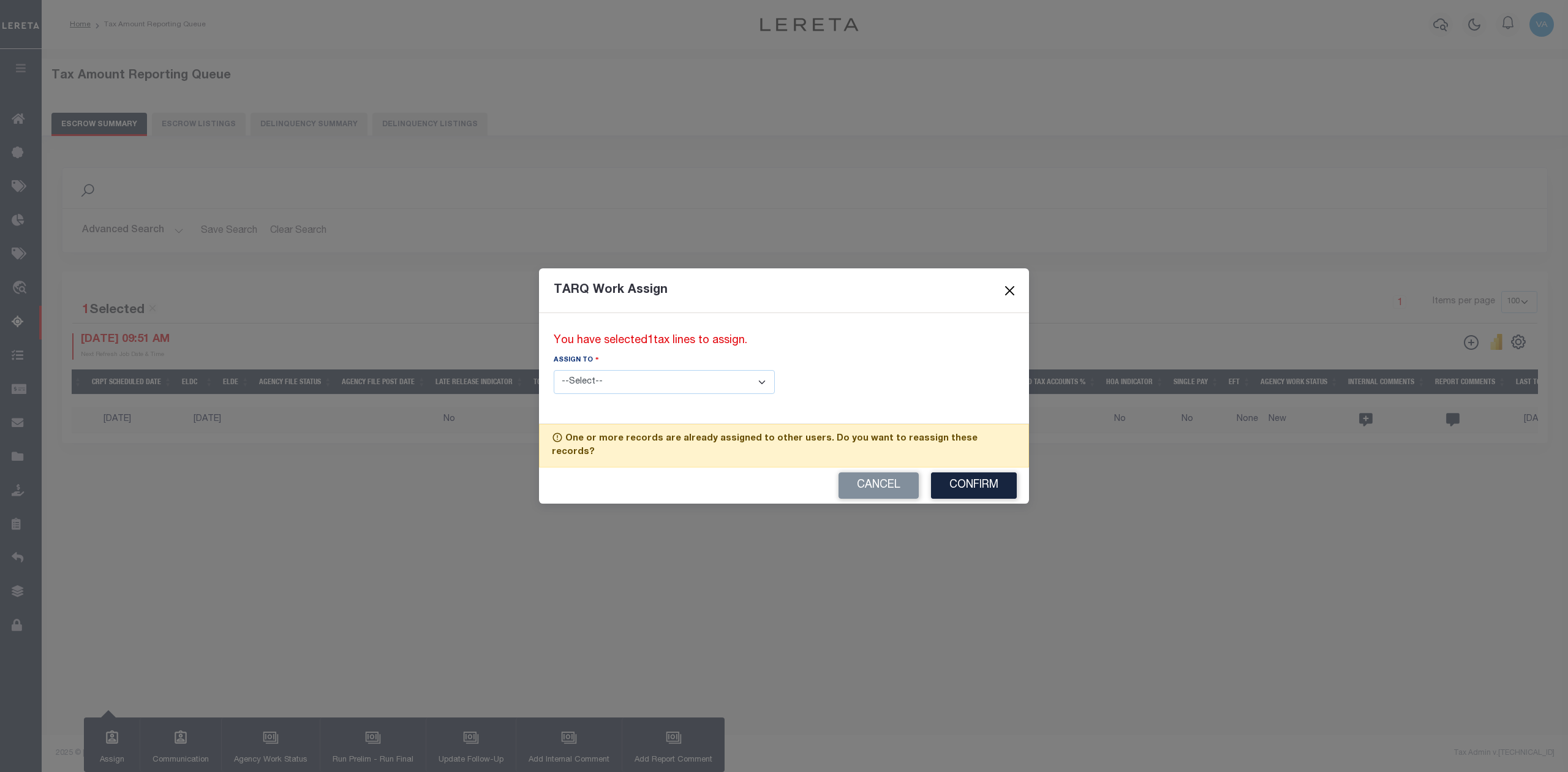
click at [1016, 298] on button "Close" at bounding box center [1009, 290] width 16 height 16
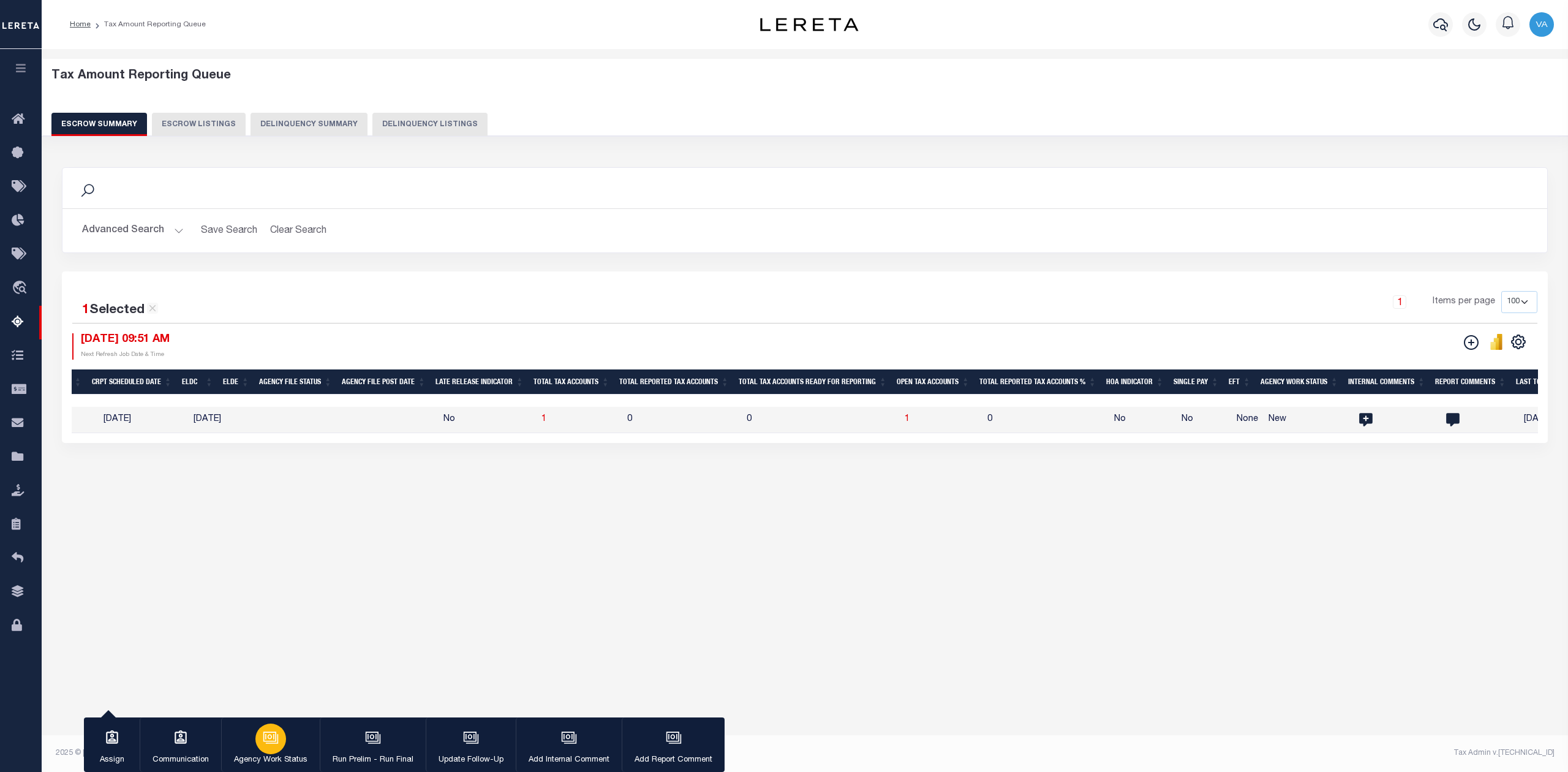
click at [278, 745] on icon "button" at bounding box center [270, 737] width 16 height 16
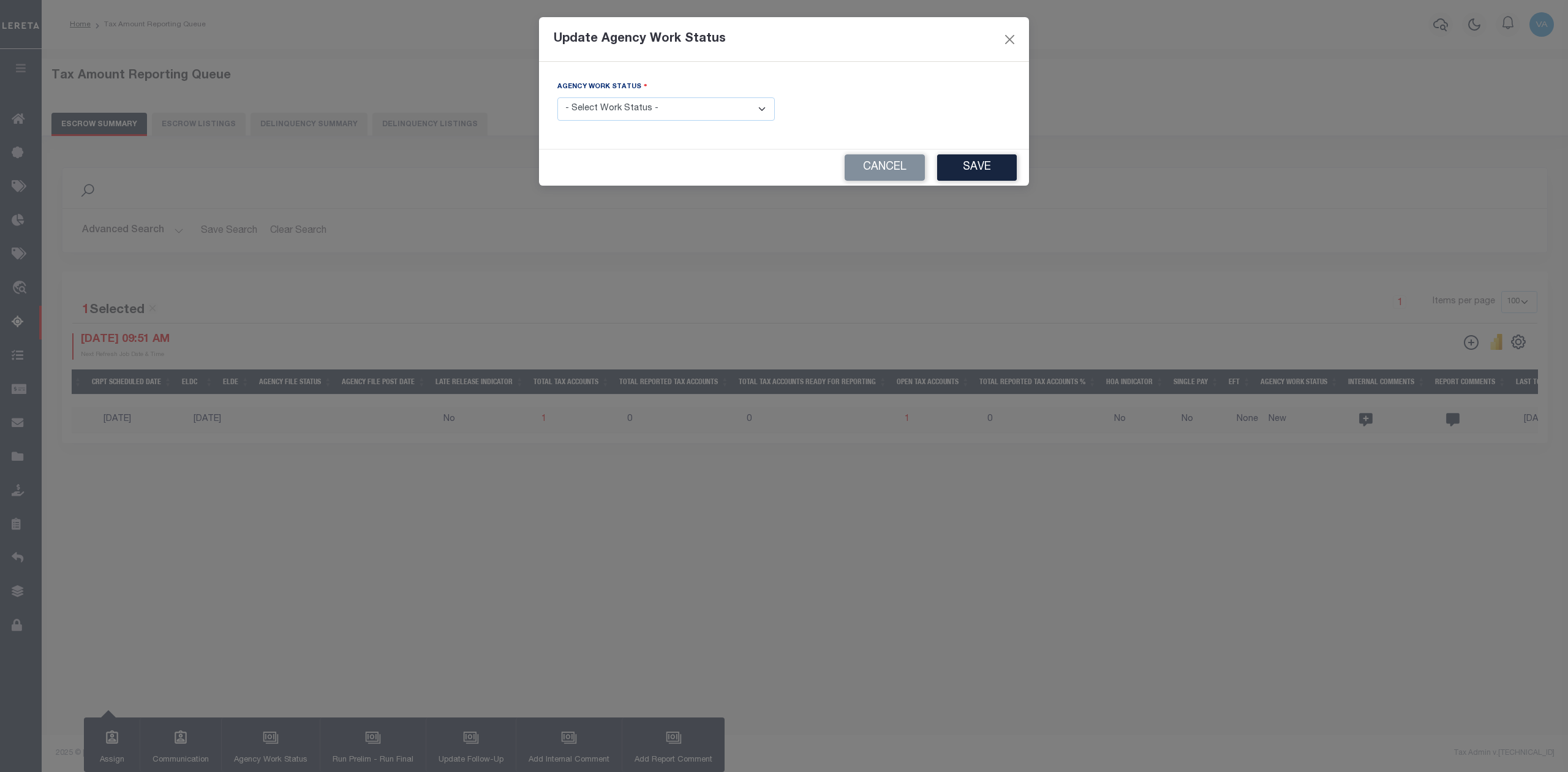
click at [689, 108] on select "- Select Work Status - New In Progress Pending Agency Follow-up Pending QC Read…" at bounding box center [666, 109] width 218 height 24
select select "7"
click at [557, 99] on select "- Select Work Status - New In Progress Pending Agency Follow-up Pending QC Read…" at bounding box center [666, 109] width 218 height 24
click at [980, 165] on button "Save" at bounding box center [977, 167] width 80 height 26
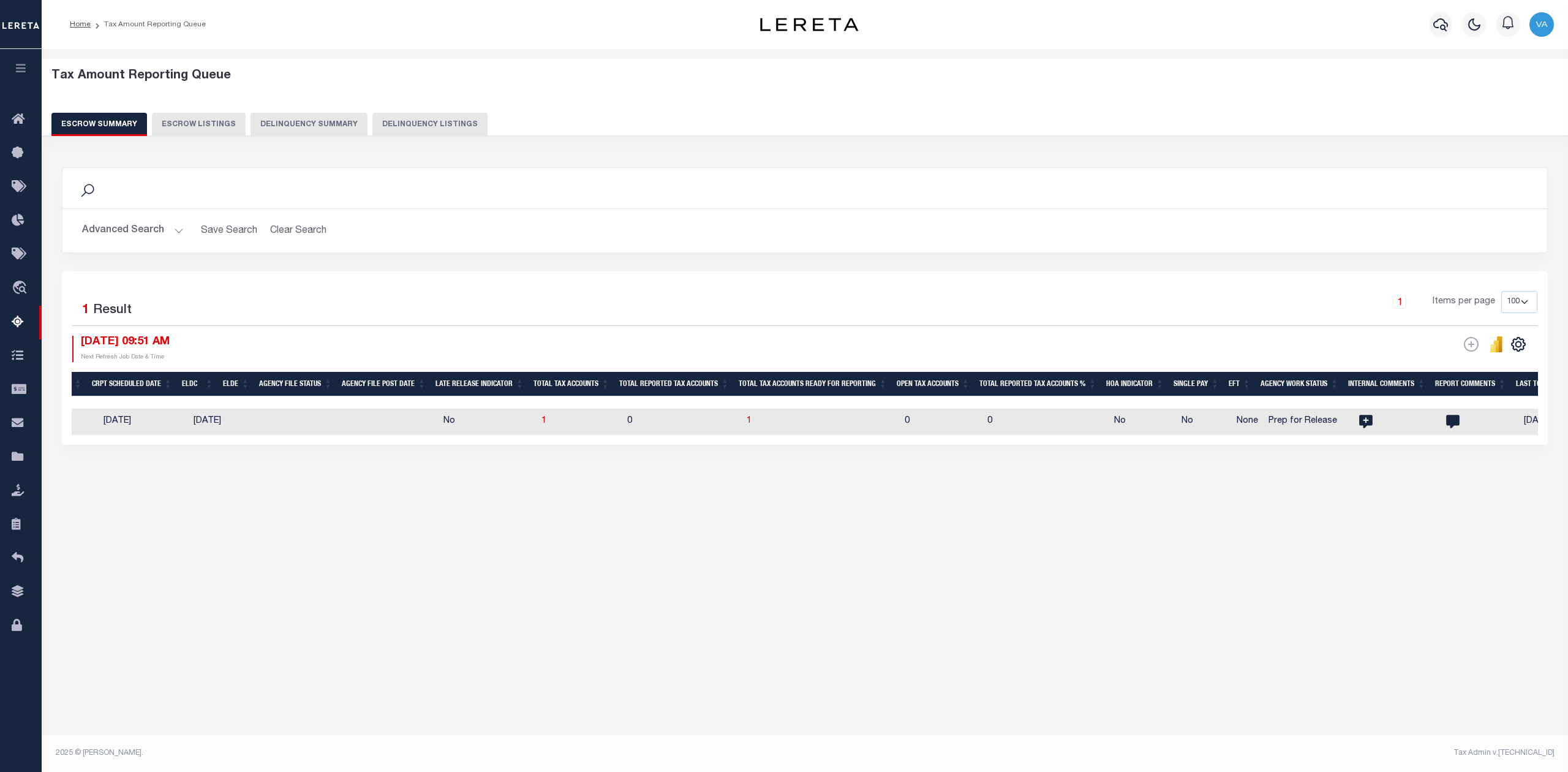
click at [132, 230] on button "Advanced Search" at bounding box center [133, 231] width 102 height 24
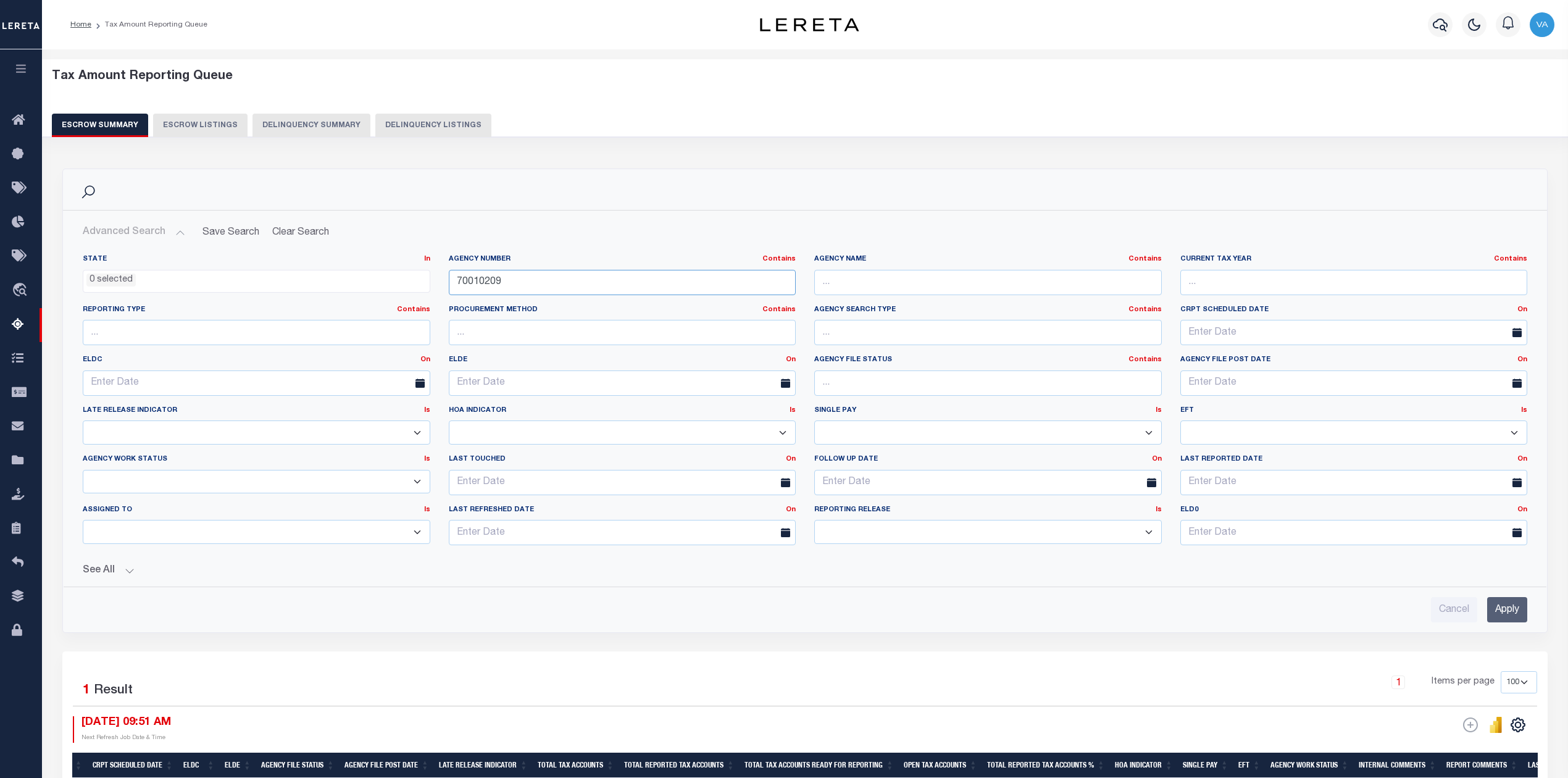
drag, startPoint x: 507, startPoint y: 282, endPoint x: 455, endPoint y: 282, distance: 52.0
click at [455, 282] on input "70010209" at bounding box center [623, 283] width 347 height 25
paste input "422140601"
type input "422140601"
click at [1498, 620] on input "Apply" at bounding box center [1507, 610] width 40 height 25
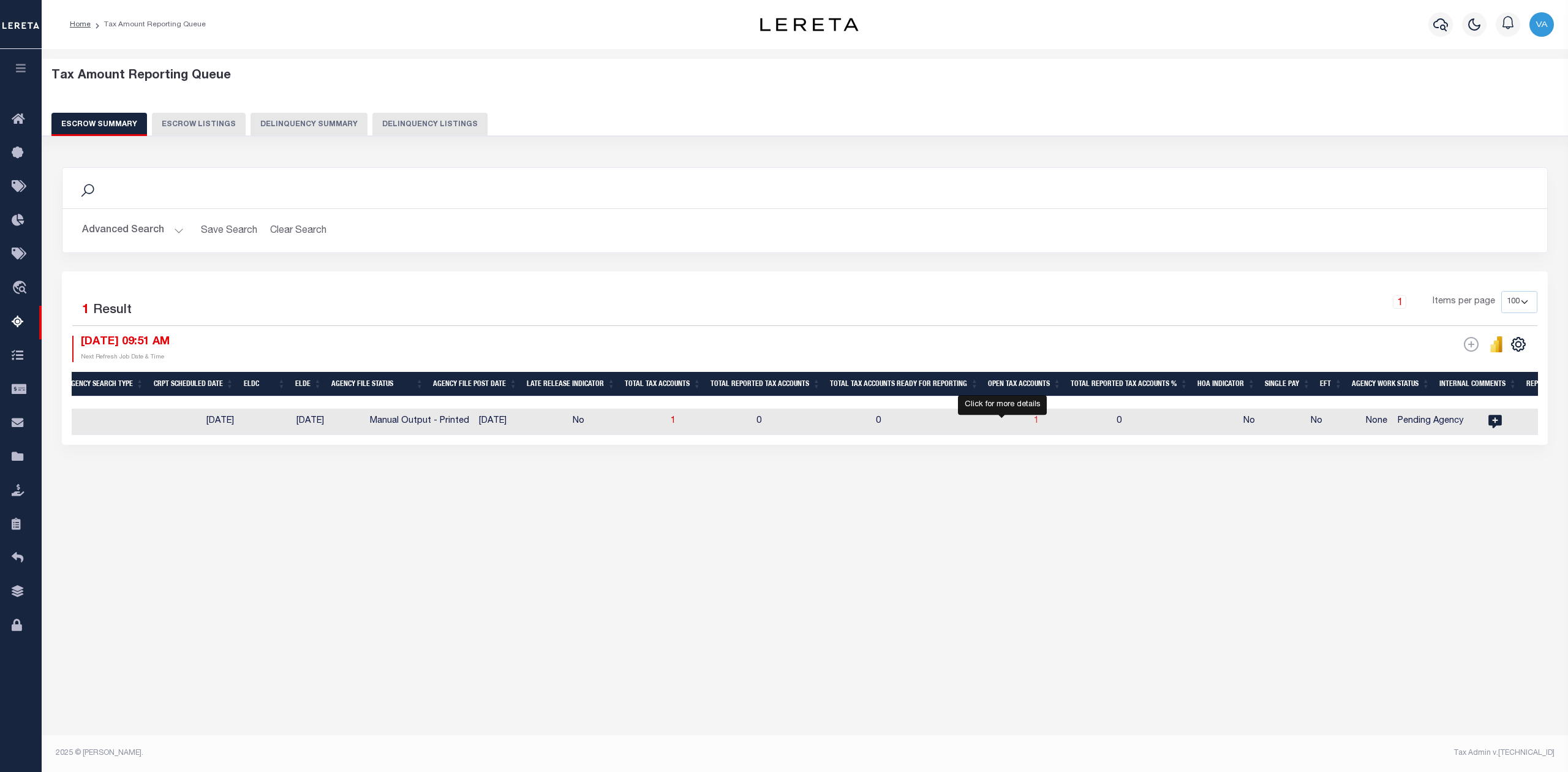
click at [1034, 425] on span "1" at bounding box center [1037, 421] width 5 height 9
select select "100"
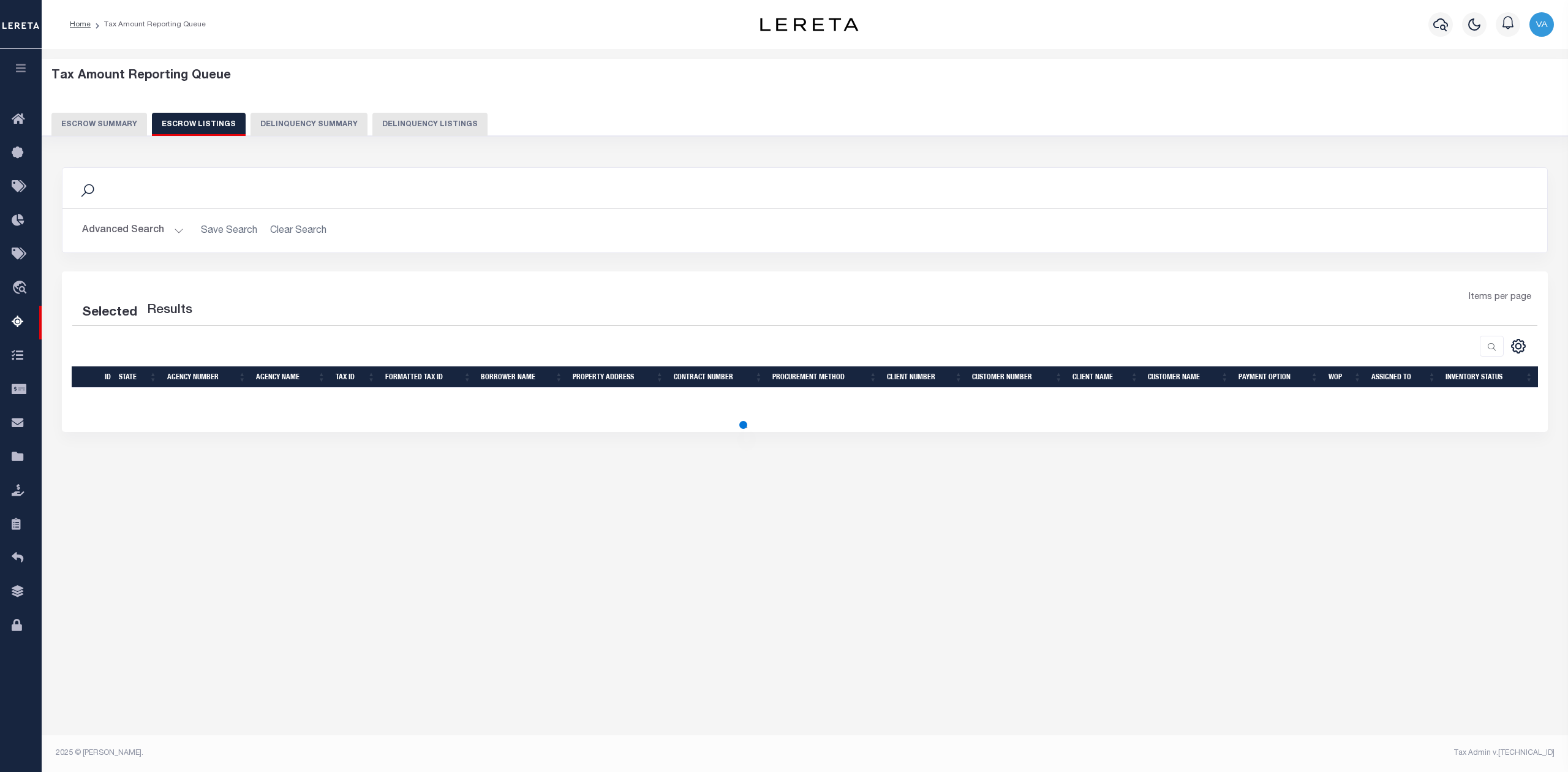
select select "100"
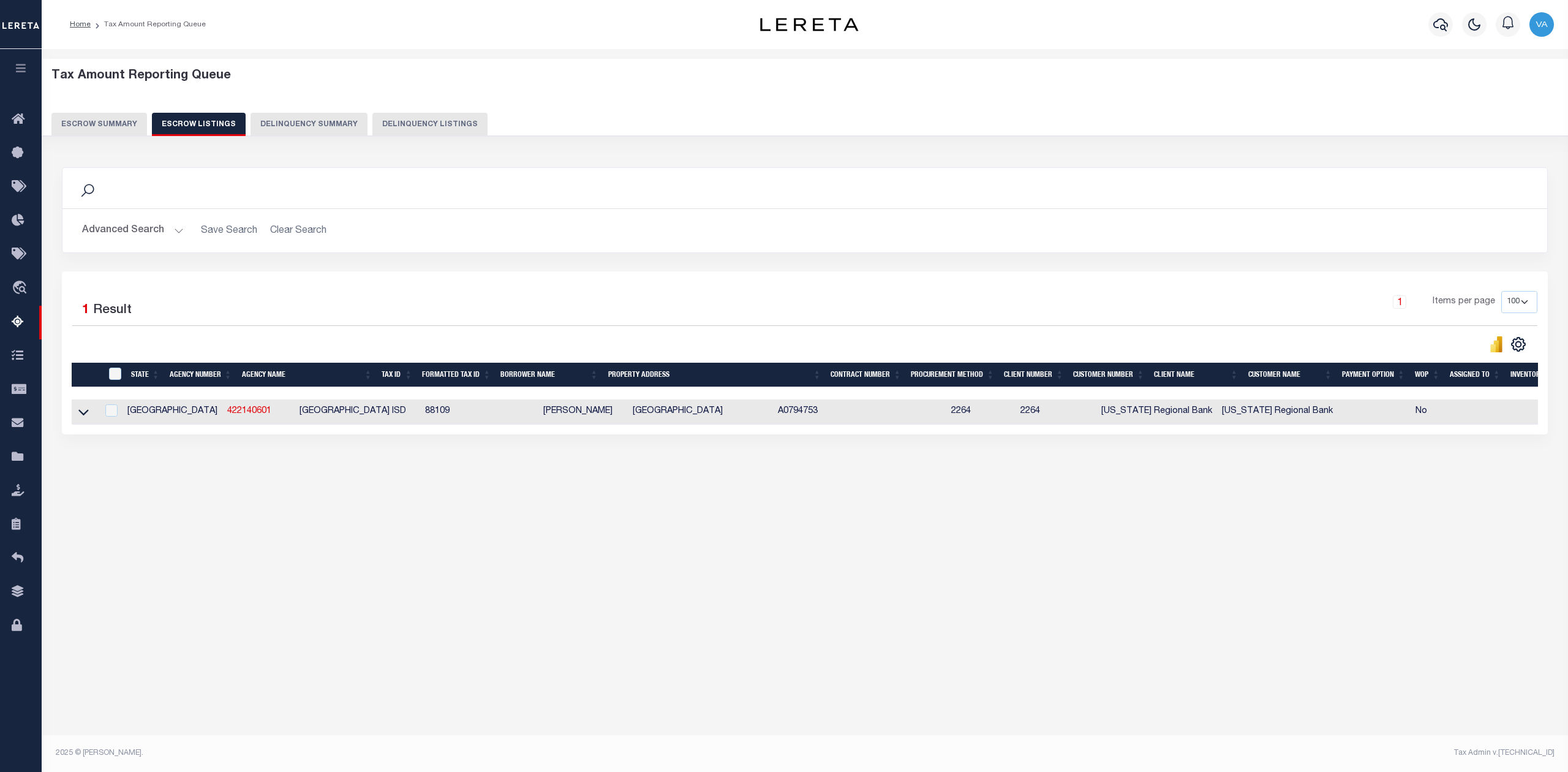
click at [89, 125] on button "Escrow Summary" at bounding box center [99, 124] width 96 height 23
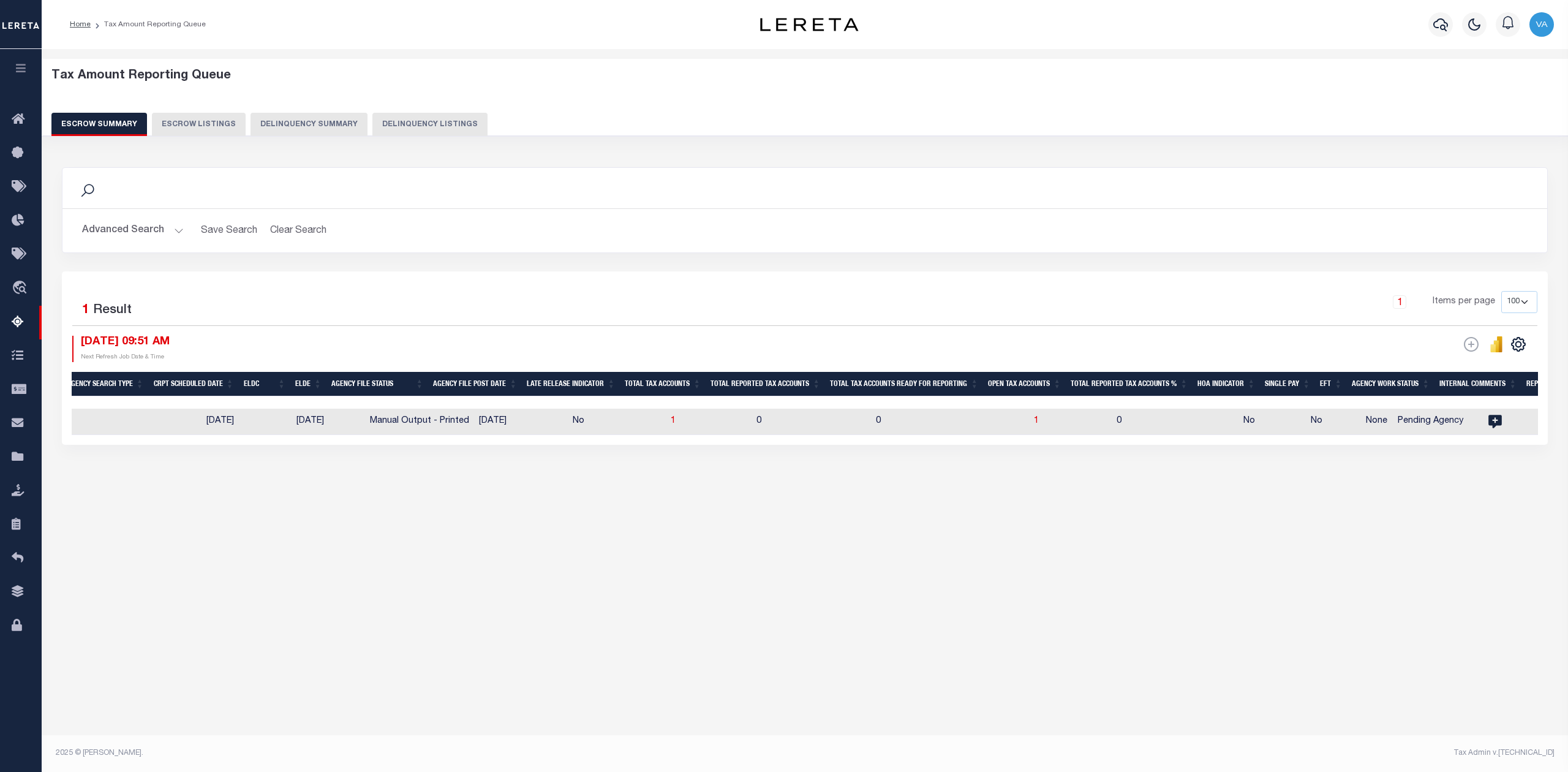
click at [871, 429] on td "0" at bounding box center [950, 422] width 158 height 26
checkbox input "true"
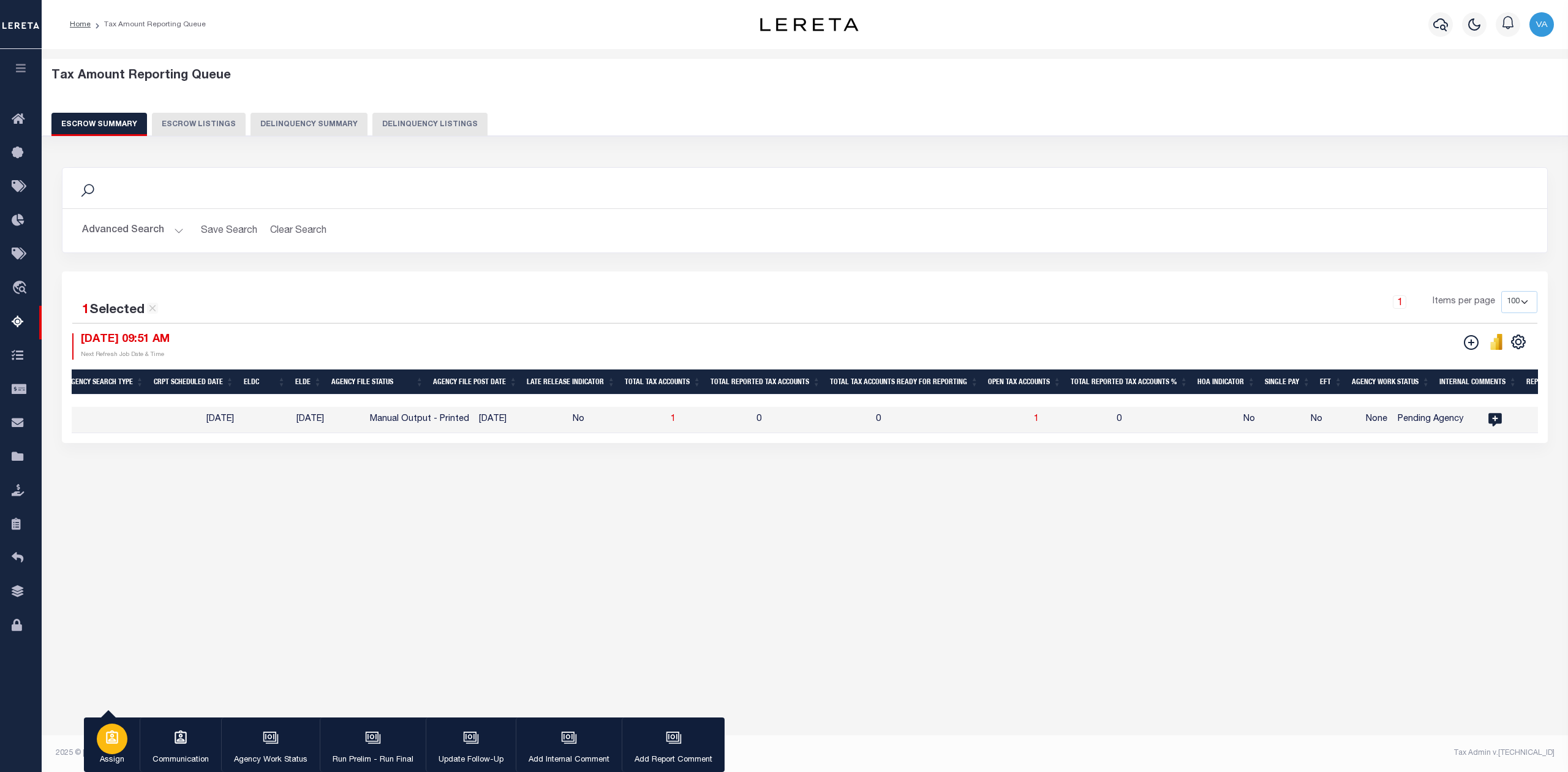
click at [116, 743] on icon "button" at bounding box center [111, 737] width 12 height 13
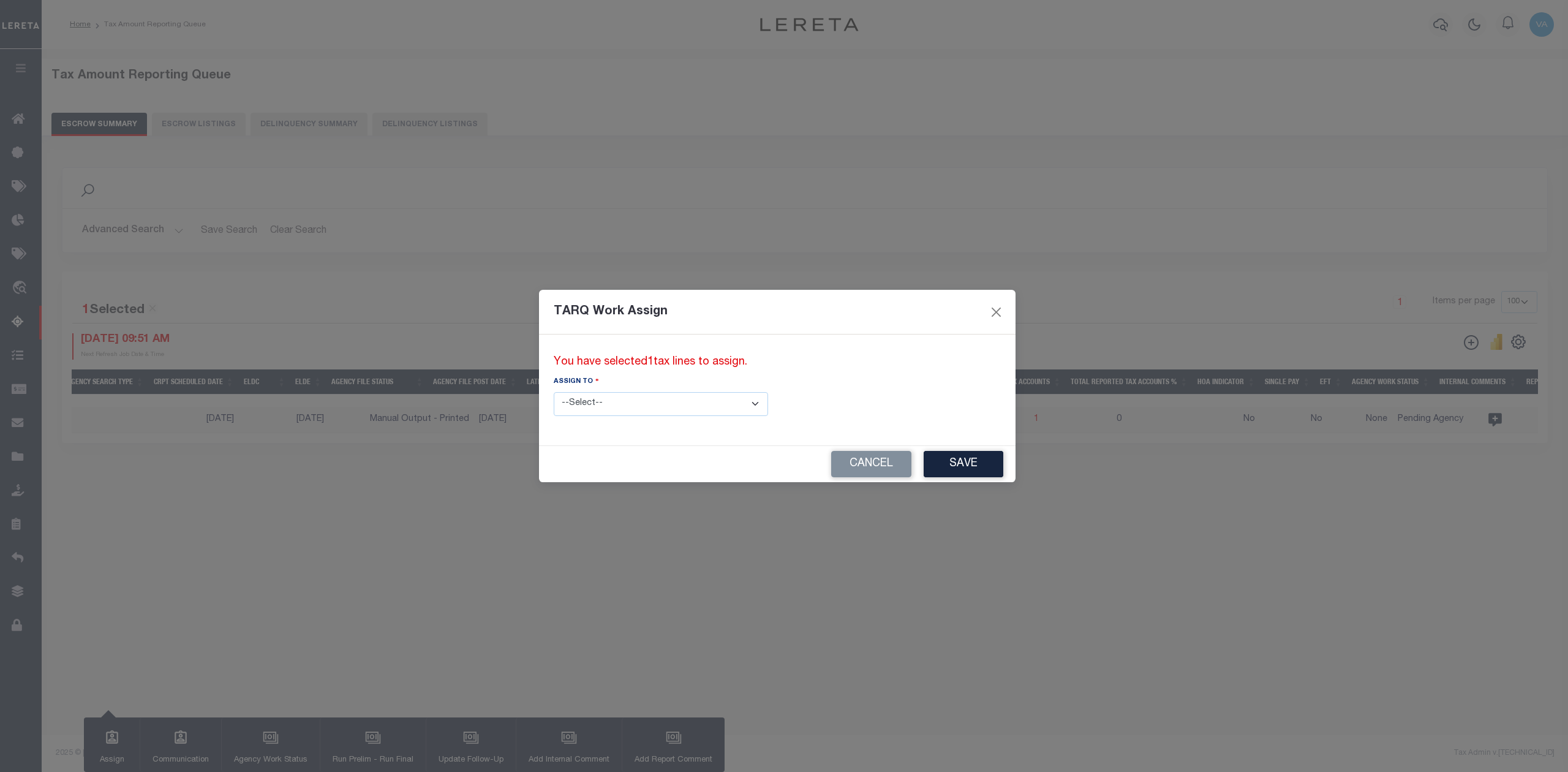
click at [604, 402] on select "--Select-- --Unassigned-- --Unassigned-- [PERSON_NAME] [PERSON_NAME] [PERSON_NA…" at bounding box center [660, 404] width 214 height 24
select select "[PERSON_NAME]"
click at [553, 392] on select "--Select-- --Unassigned-- --Unassigned-- [PERSON_NAME] [PERSON_NAME] [PERSON_NA…" at bounding box center [660, 404] width 214 height 24
click at [923, 464] on button "Save" at bounding box center [963, 464] width 80 height 26
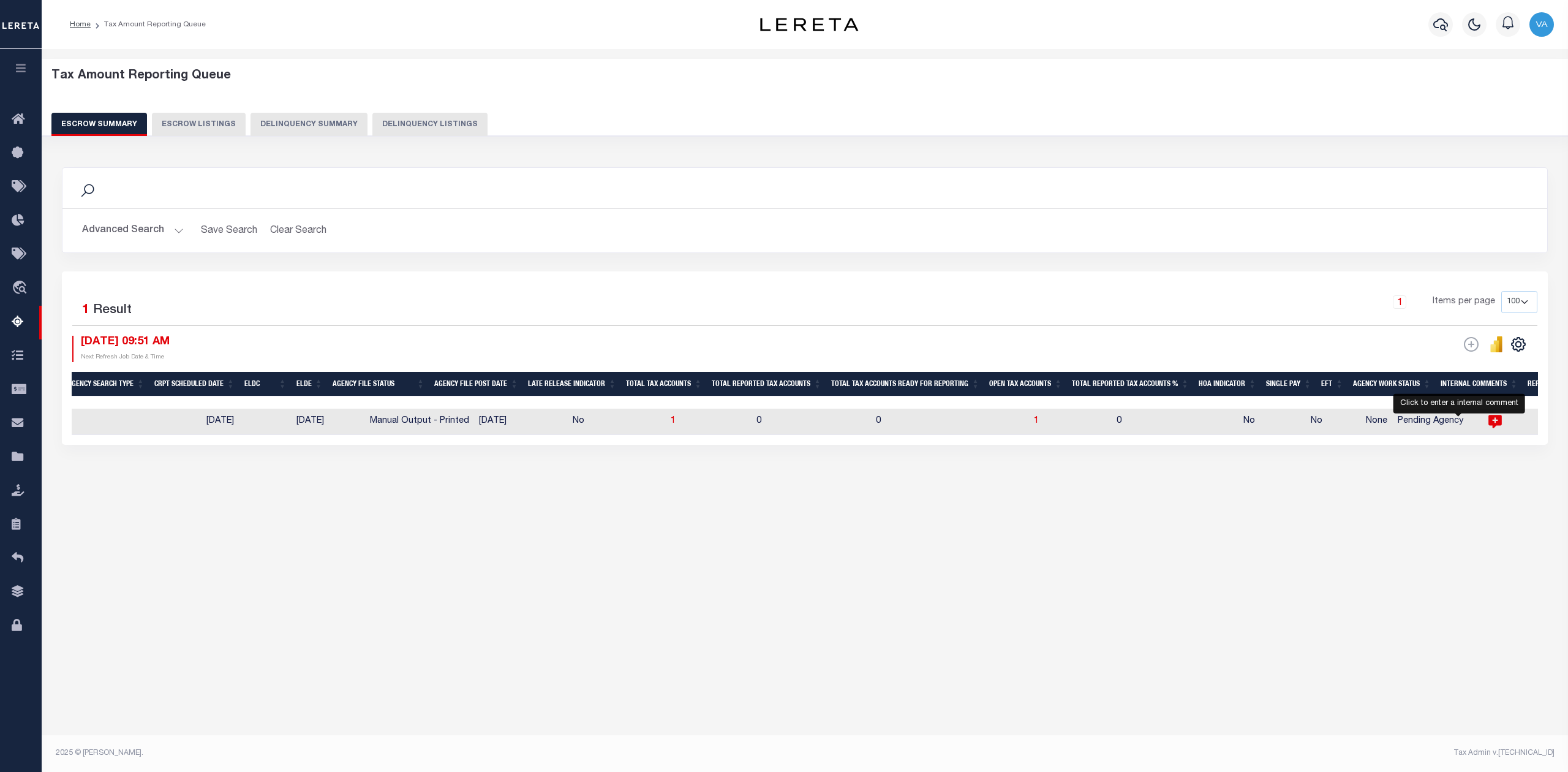
click at [1488, 422] on icon at bounding box center [1494, 422] width 13 height 13
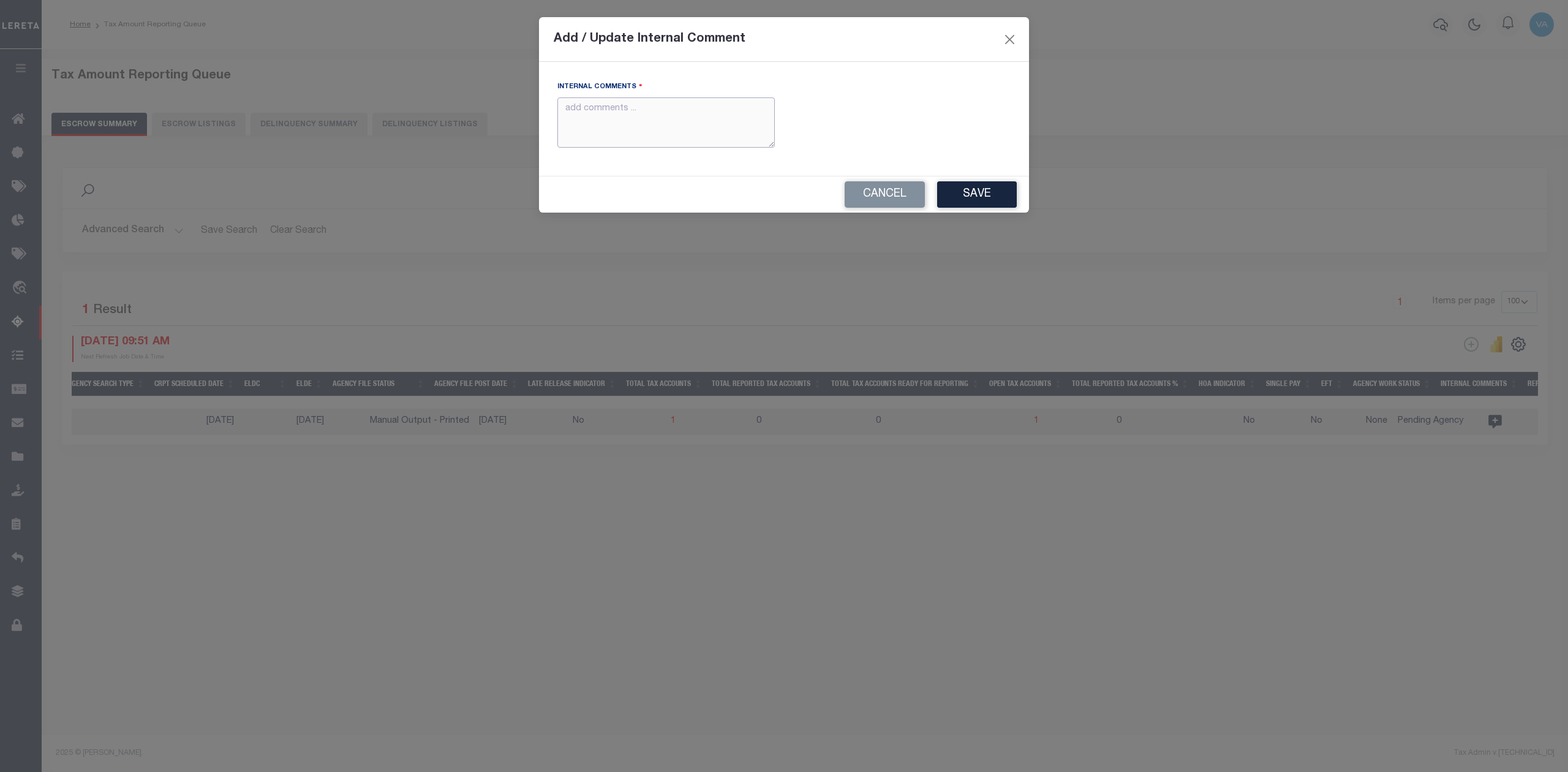
click at [666, 115] on textarea "Internal Comments" at bounding box center [666, 123] width 218 height 51
paste textarea "For TX state 2025 amounts are updated in November"
type textarea "For TX state 2025 amounts are updated in November"
click at [991, 192] on button "Save" at bounding box center [977, 194] width 80 height 26
